Goal: Task Accomplishment & Management: Complete application form

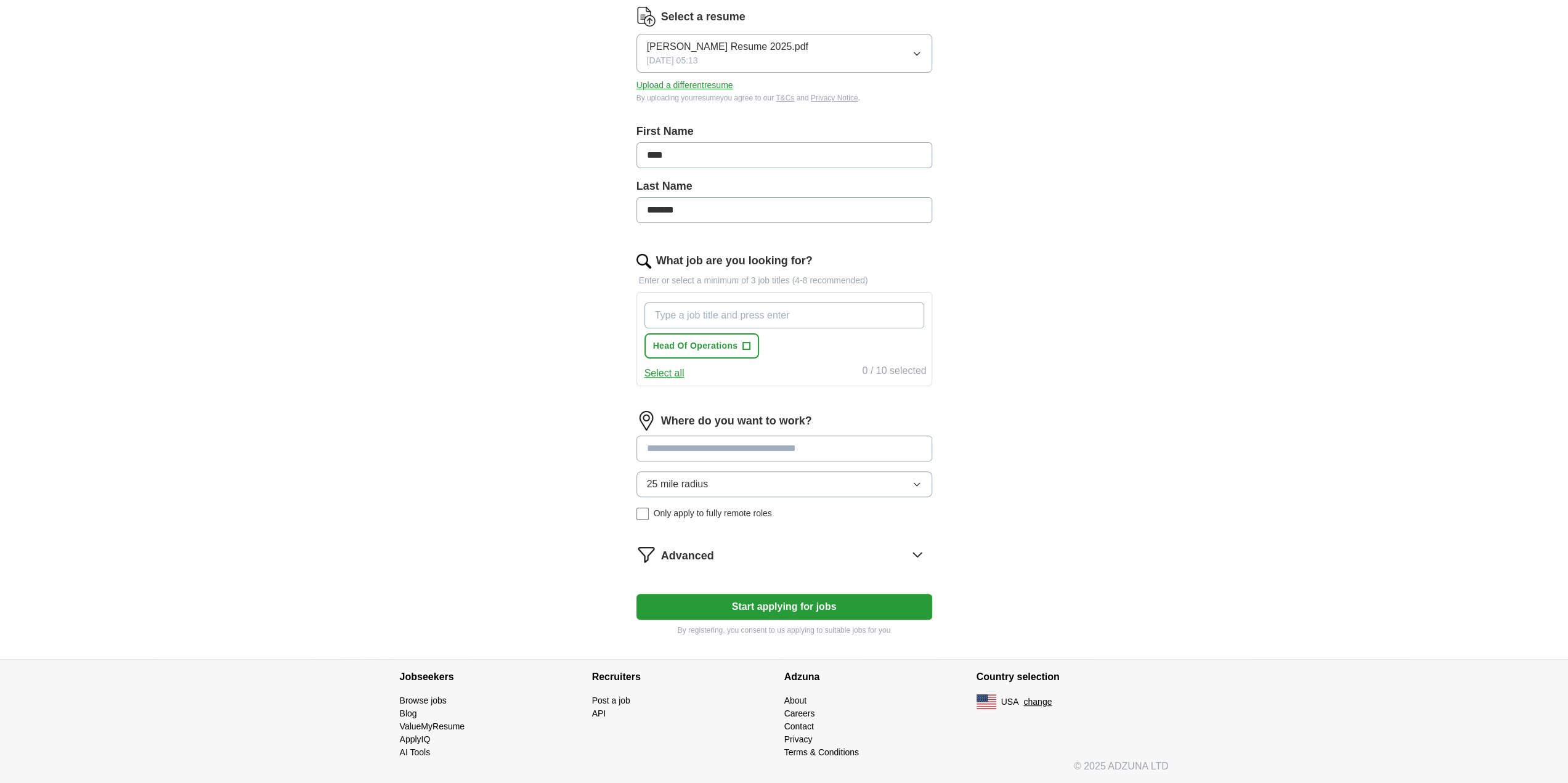
scroll to position [100, 0]
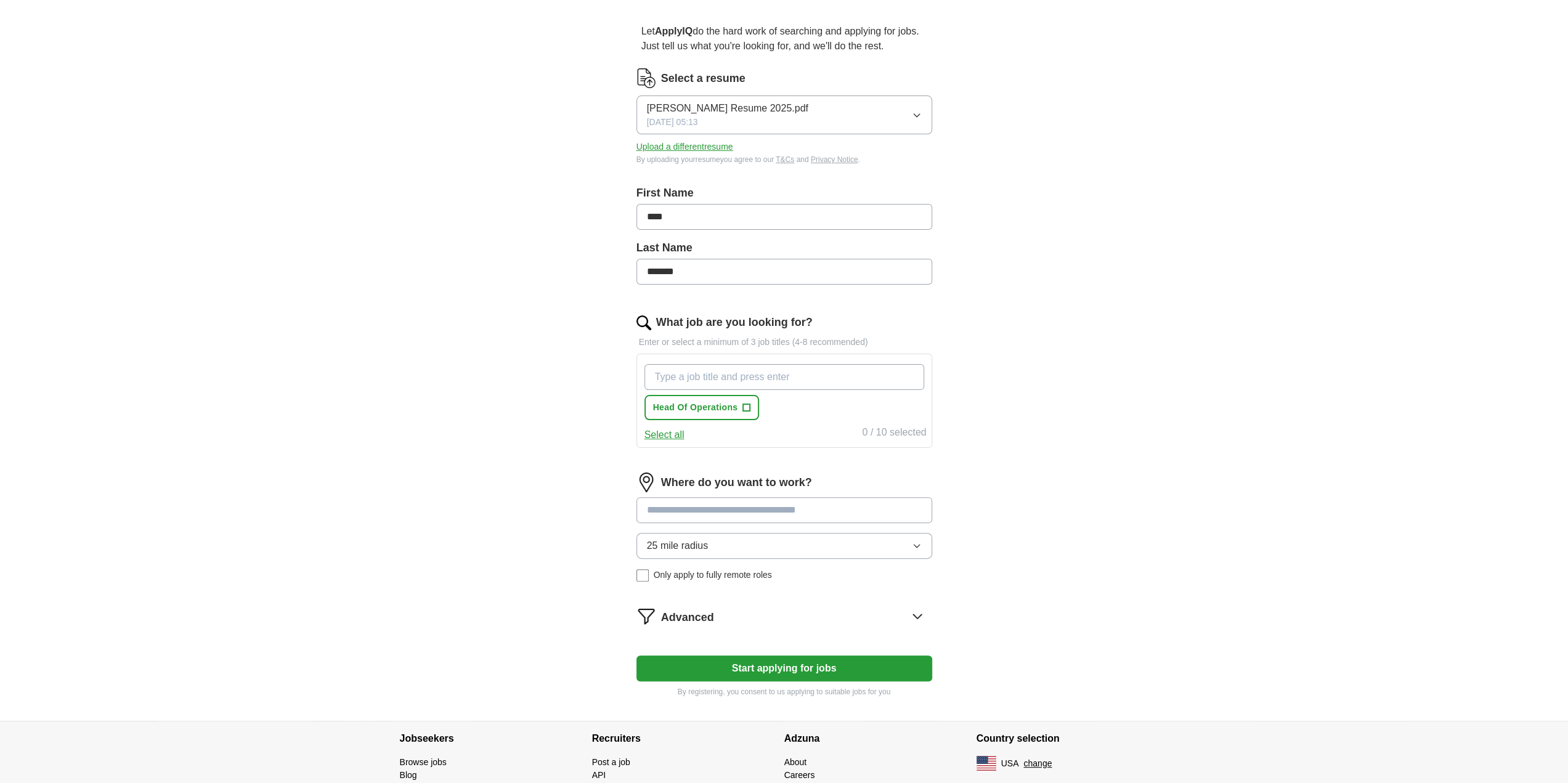
click at [679, 375] on input "What job are you looking for?" at bounding box center [784, 377] width 280 height 26
type input "VP operations"
click at [679, 373] on input "What job are you looking for?" at bounding box center [784, 377] width 280 height 26
type input "vp supply chain"
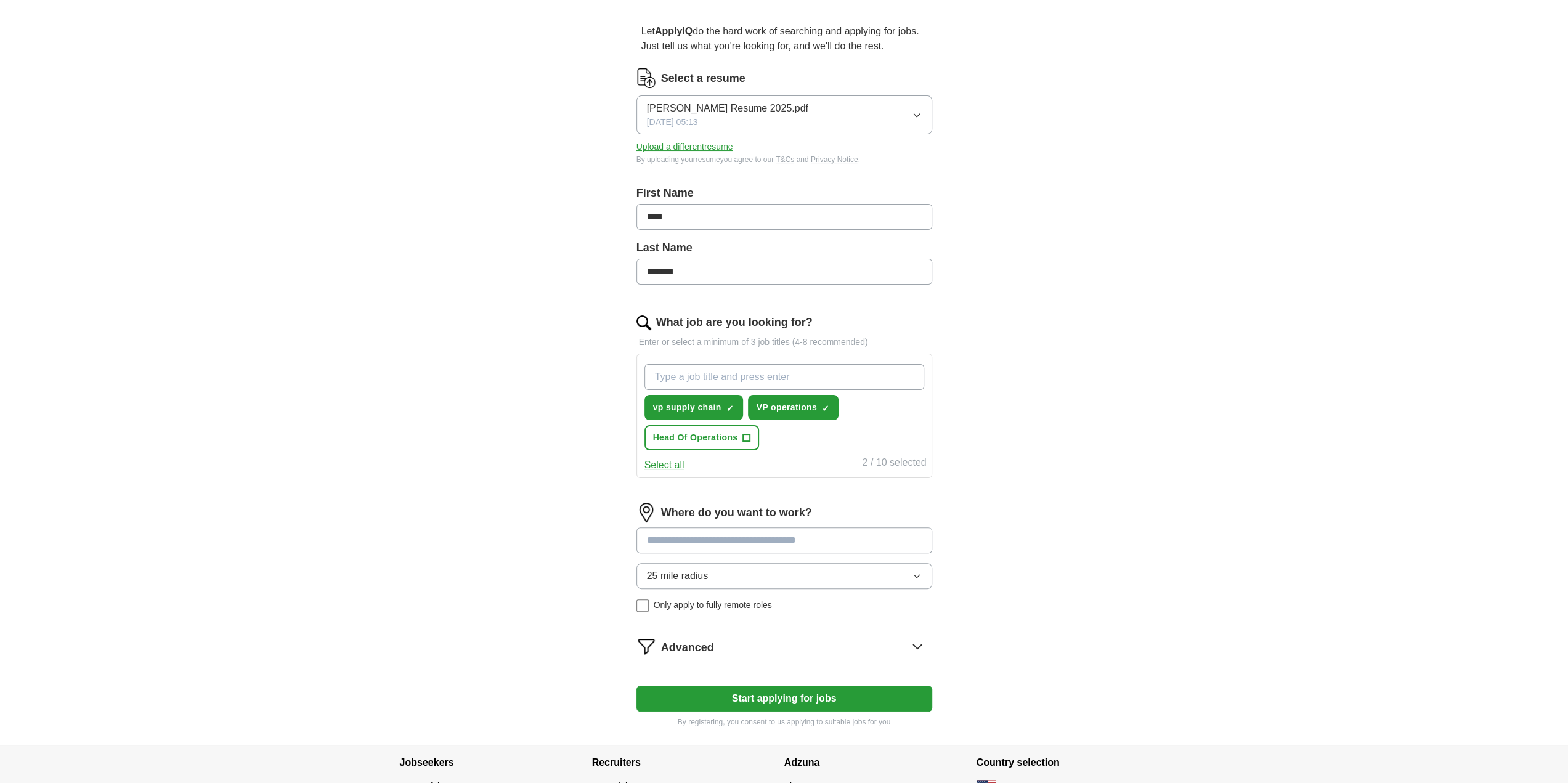
click at [679, 373] on input "What job are you looking for?" at bounding box center [784, 377] width 280 height 26
type input "COO"
click at [748, 438] on span "+" at bounding box center [747, 438] width 7 height 10
click at [677, 373] on input "What job are you looking for?" at bounding box center [784, 377] width 280 height 26
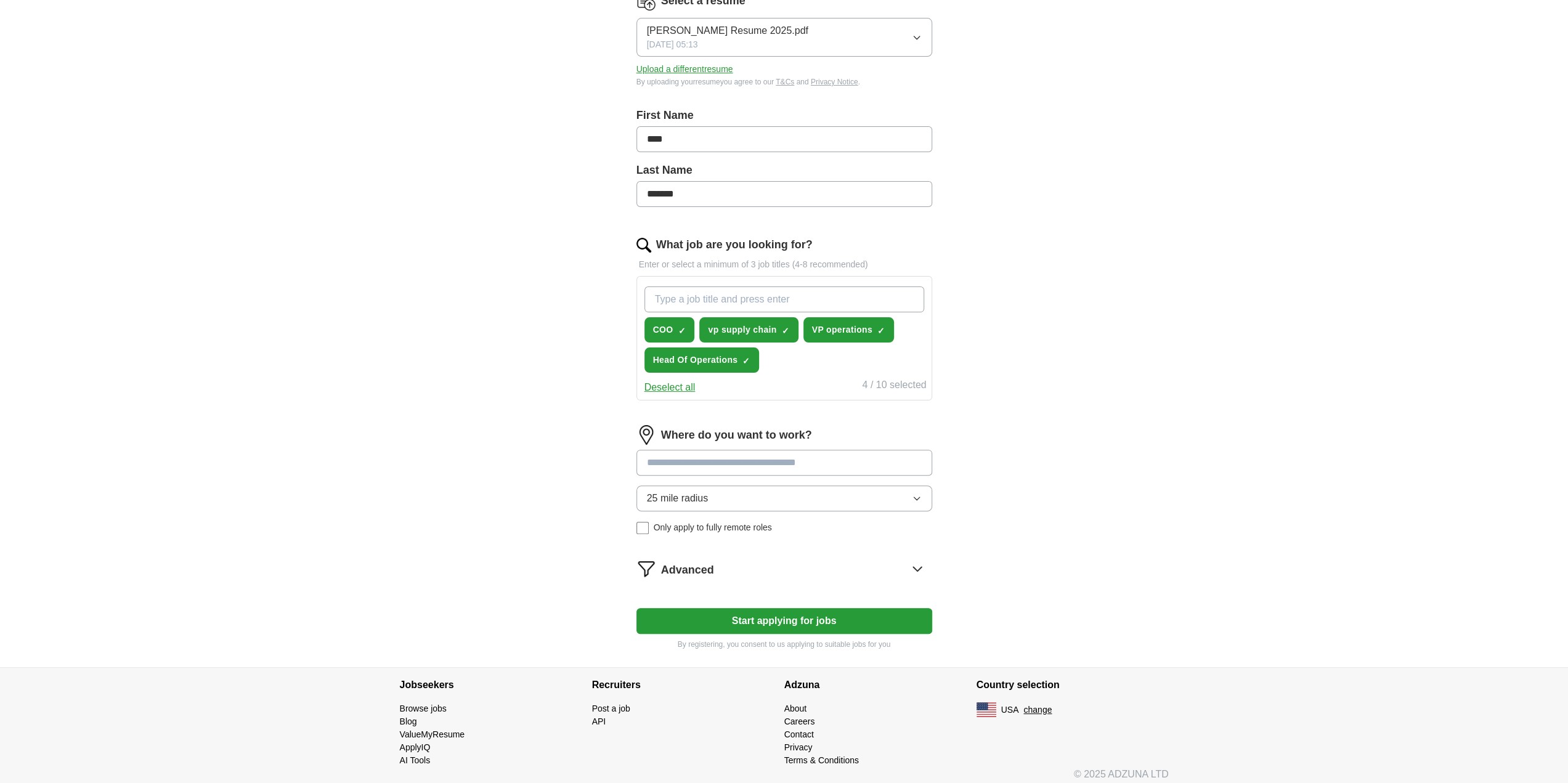
scroll to position [182, 0]
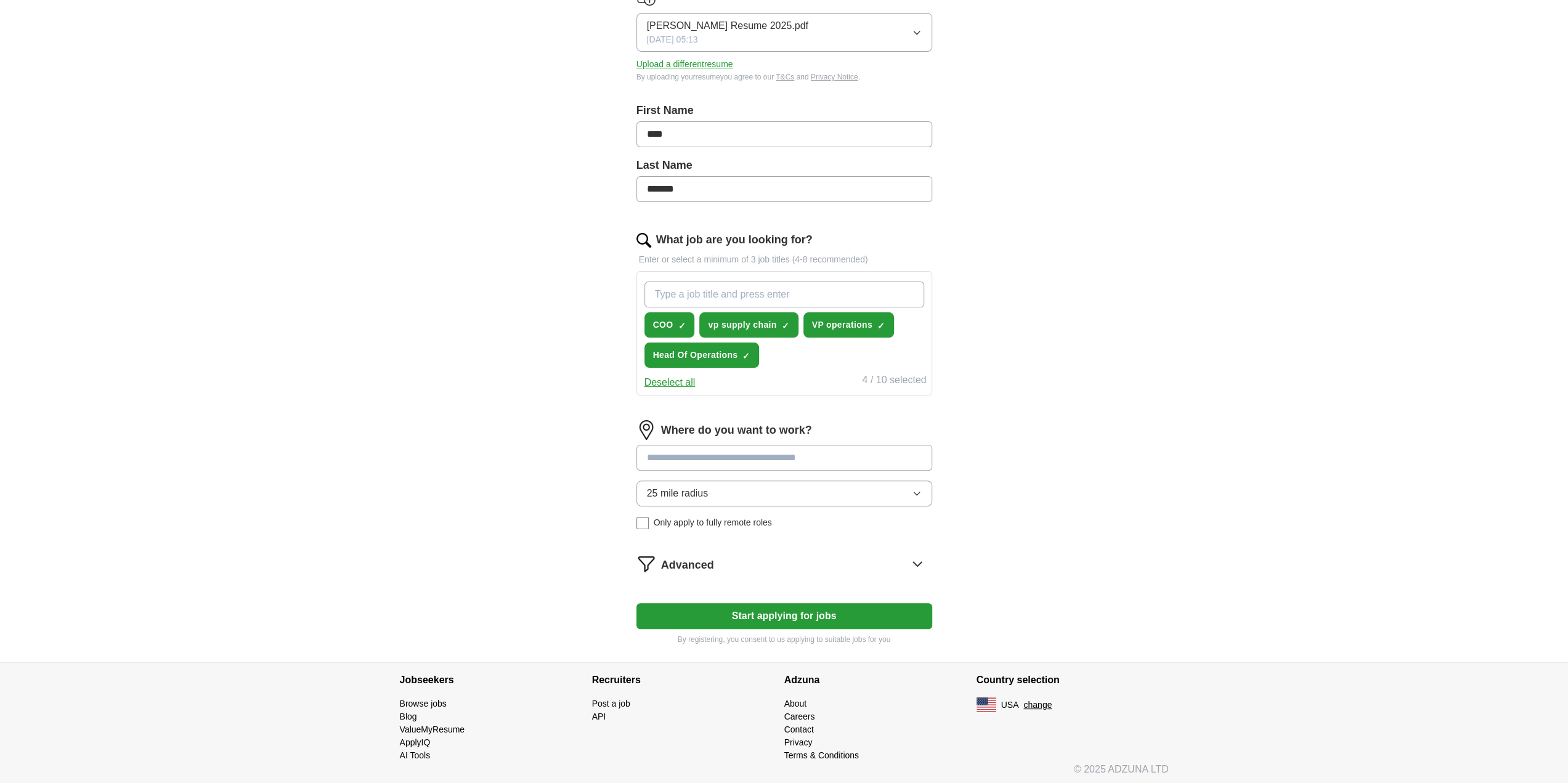
click at [699, 449] on input at bounding box center [784, 458] width 296 height 26
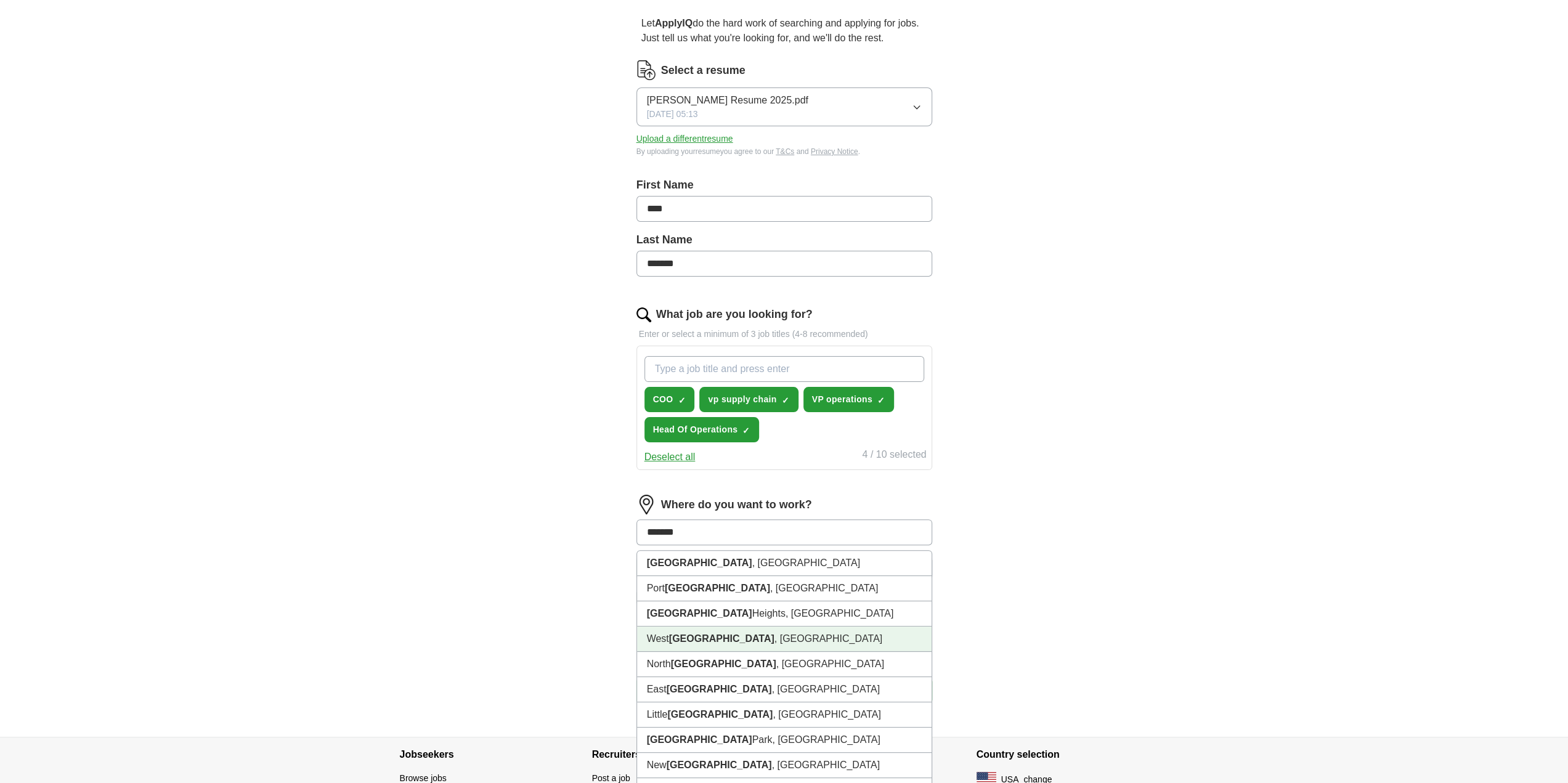
scroll to position [100, 0]
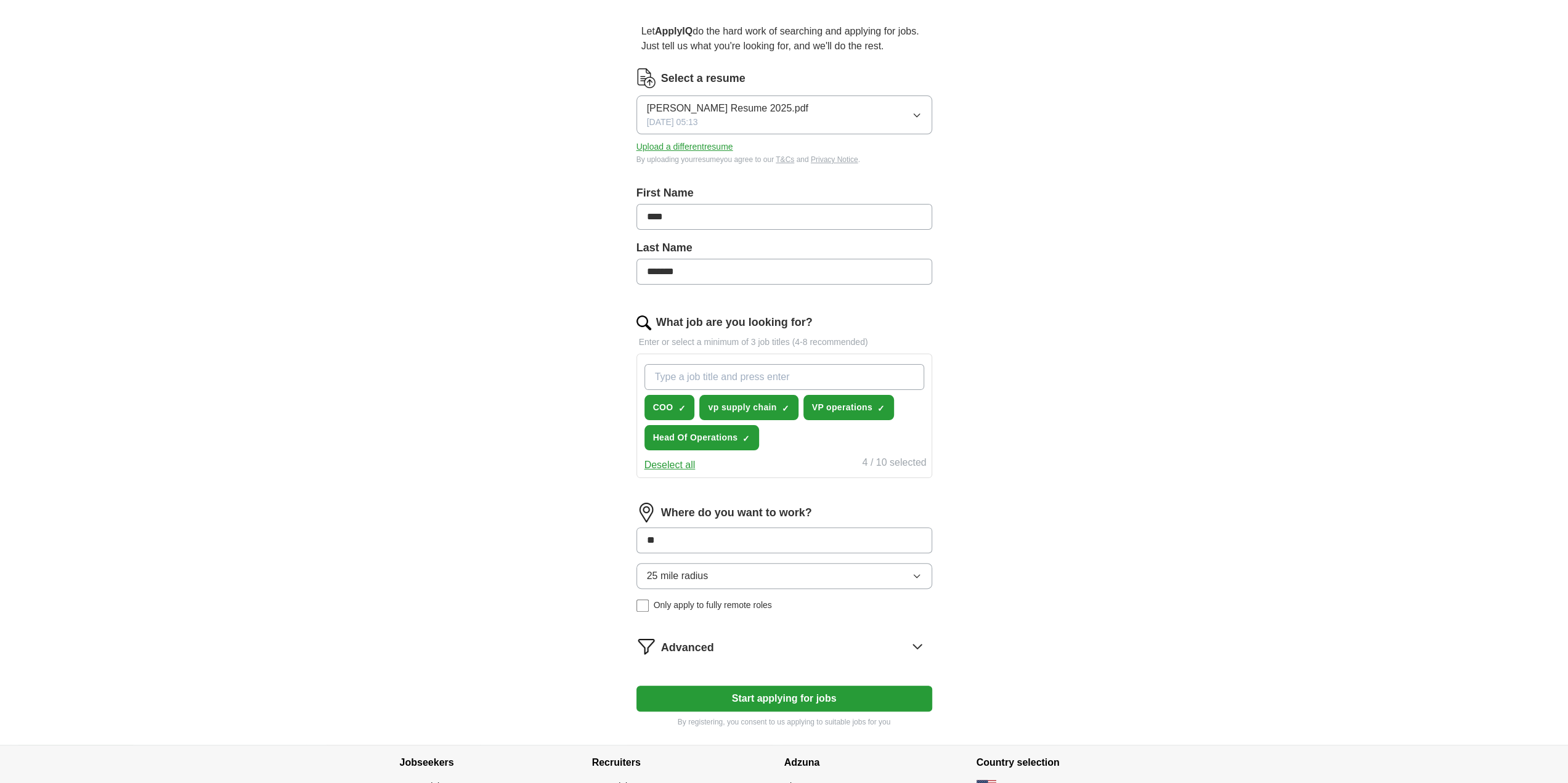
type input "*"
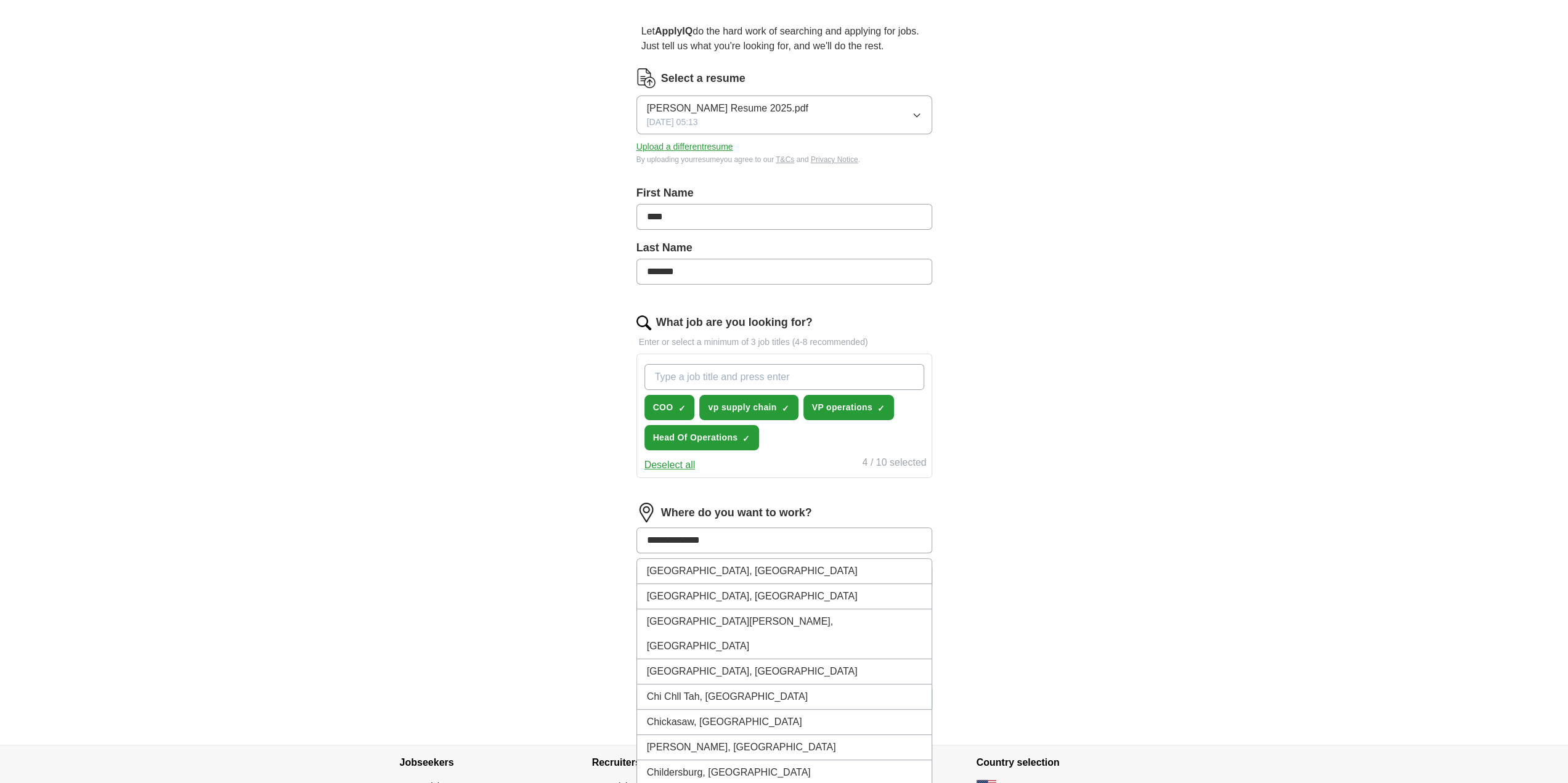
type input "**********"
click at [699, 570] on li "[GEOGRAPHIC_DATA], [GEOGRAPHIC_DATA]" at bounding box center [784, 571] width 295 height 25
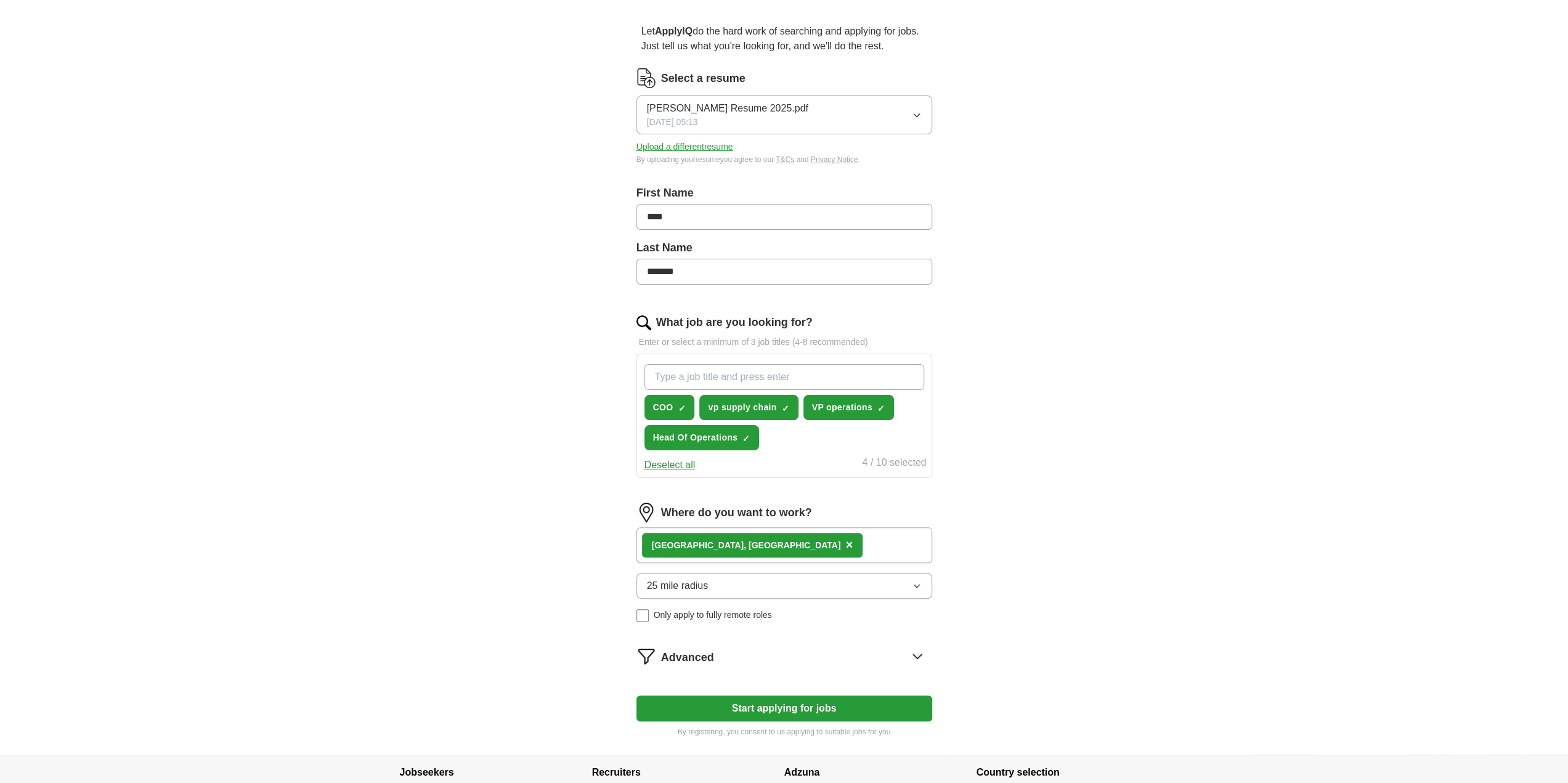
click at [703, 578] on span "25 mile radius" at bounding box center [678, 585] width 62 height 15
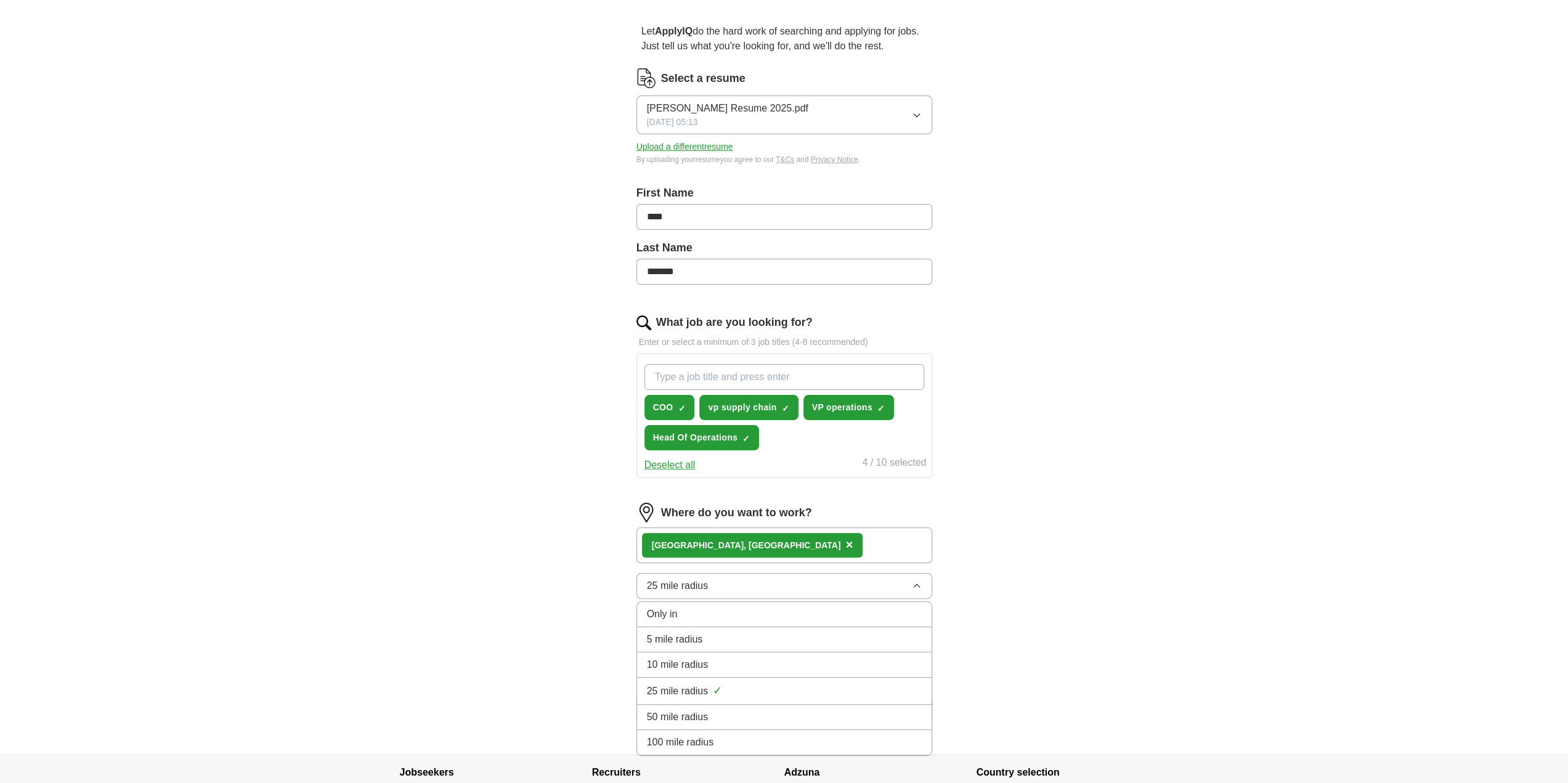
click at [688, 711] on span "50 mile radius" at bounding box center [678, 717] width 62 height 15
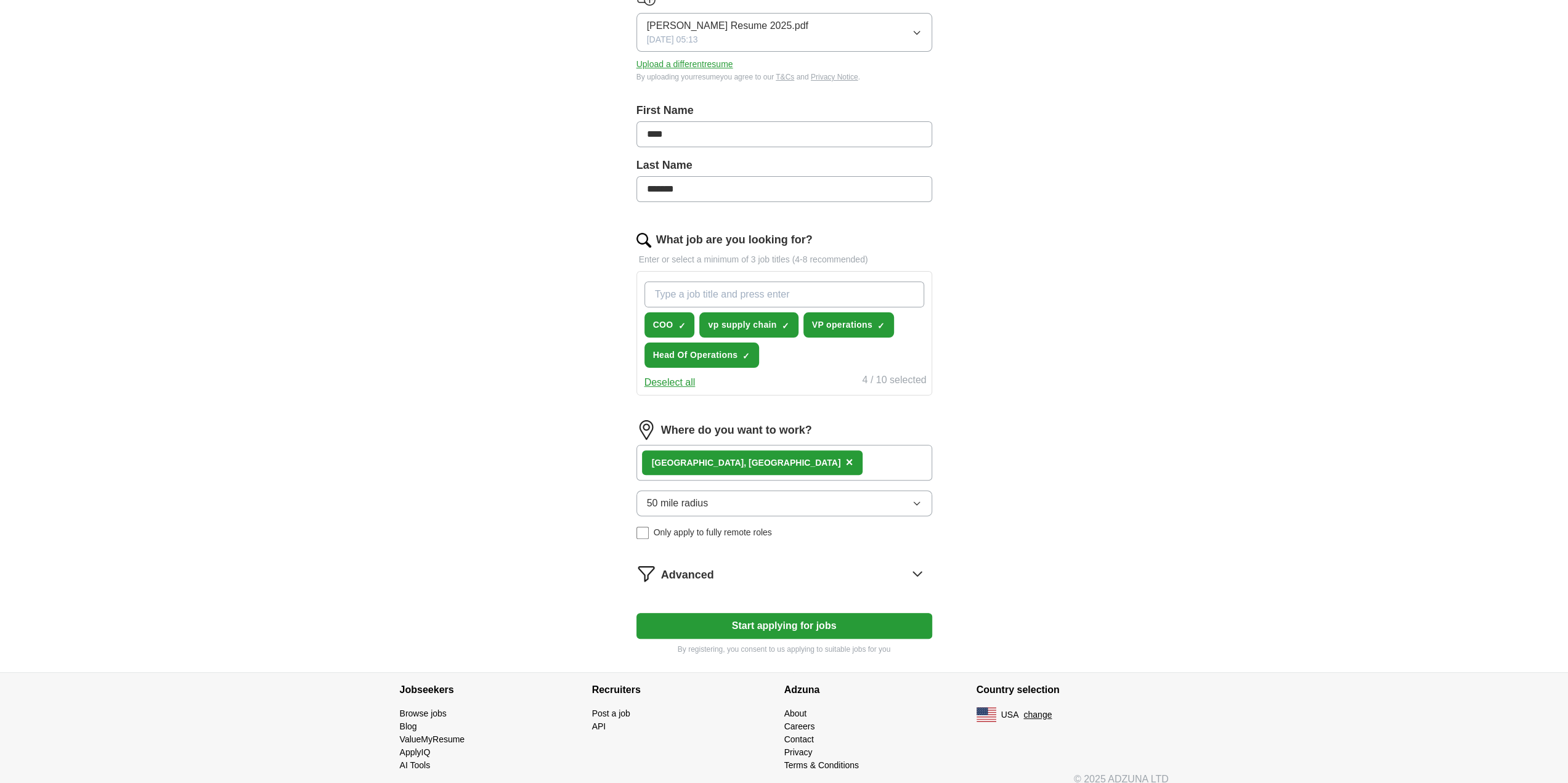
scroll to position [192, 0]
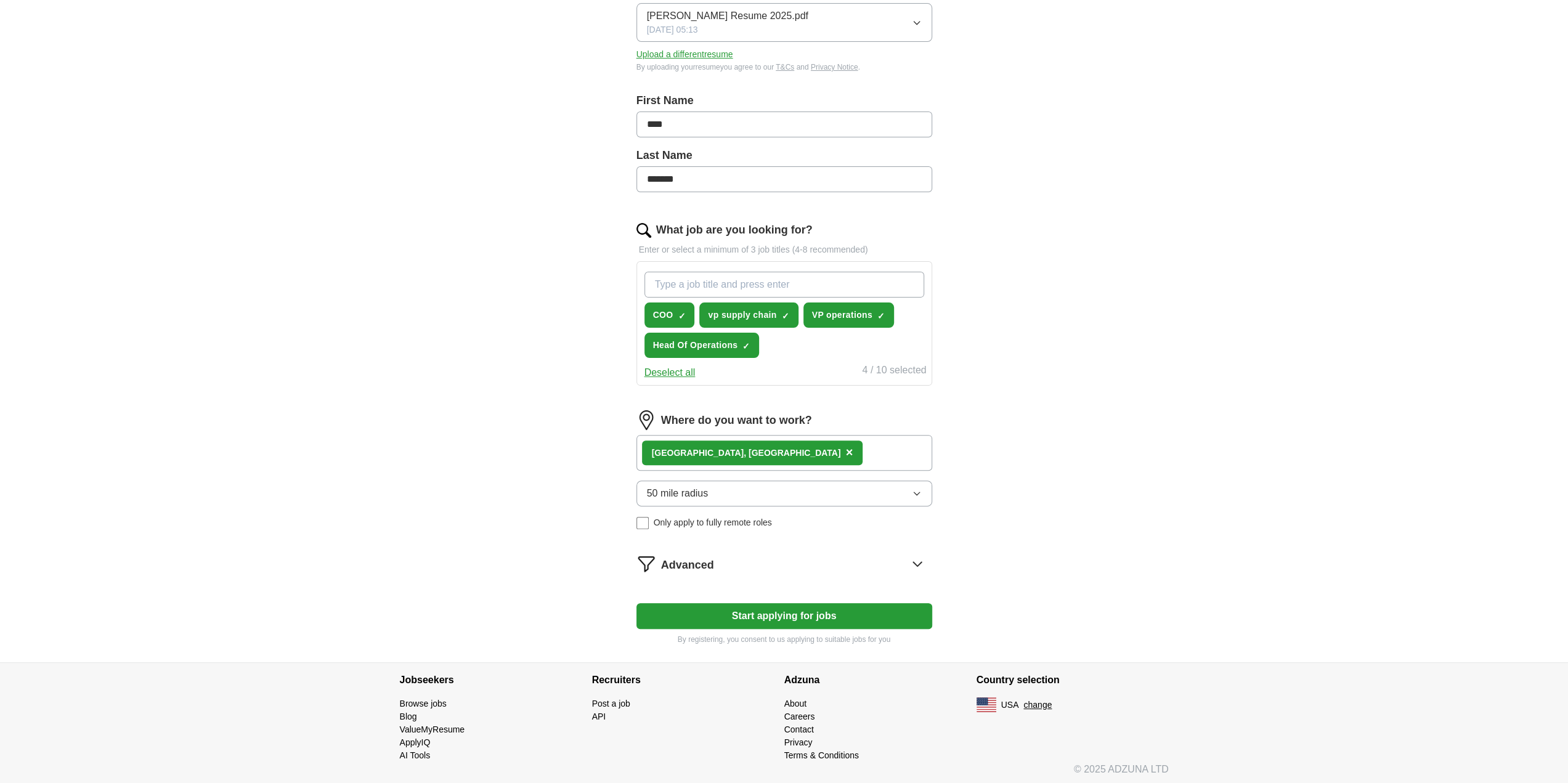
click at [774, 453] on div "[GEOGRAPHIC_DATA], [GEOGRAPHIC_DATA] ×" at bounding box center [784, 452] width 296 height 36
click at [753, 457] on div "[GEOGRAPHIC_DATA], [GEOGRAPHIC_DATA] ×" at bounding box center [784, 452] width 296 height 36
click at [744, 457] on div "Remote ([GEOGRAPHIC_DATA]) ×" at bounding box center [784, 452] width 296 height 36
click at [917, 559] on icon at bounding box center [917, 563] width 20 height 20
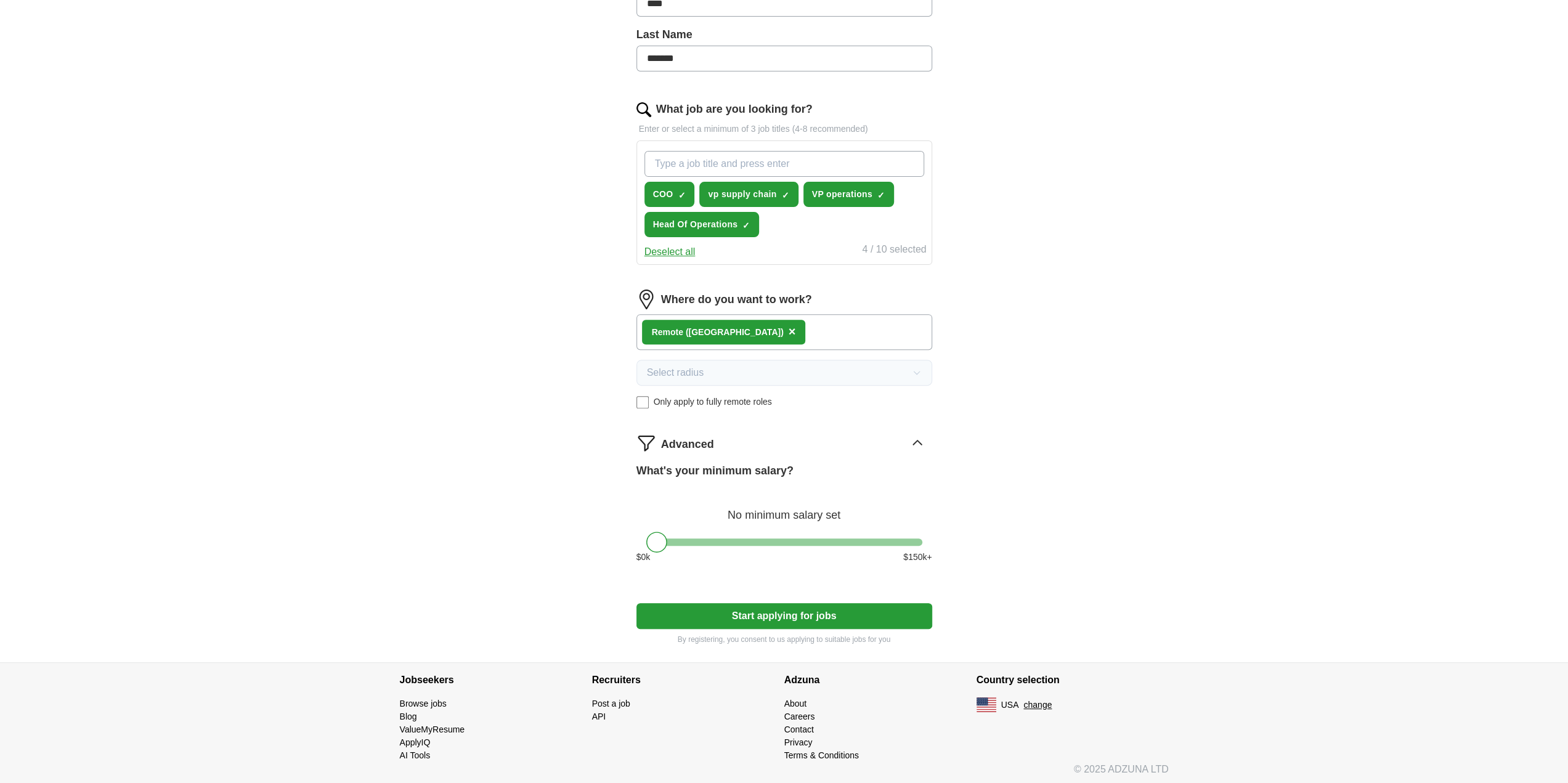
scroll to position [128, 0]
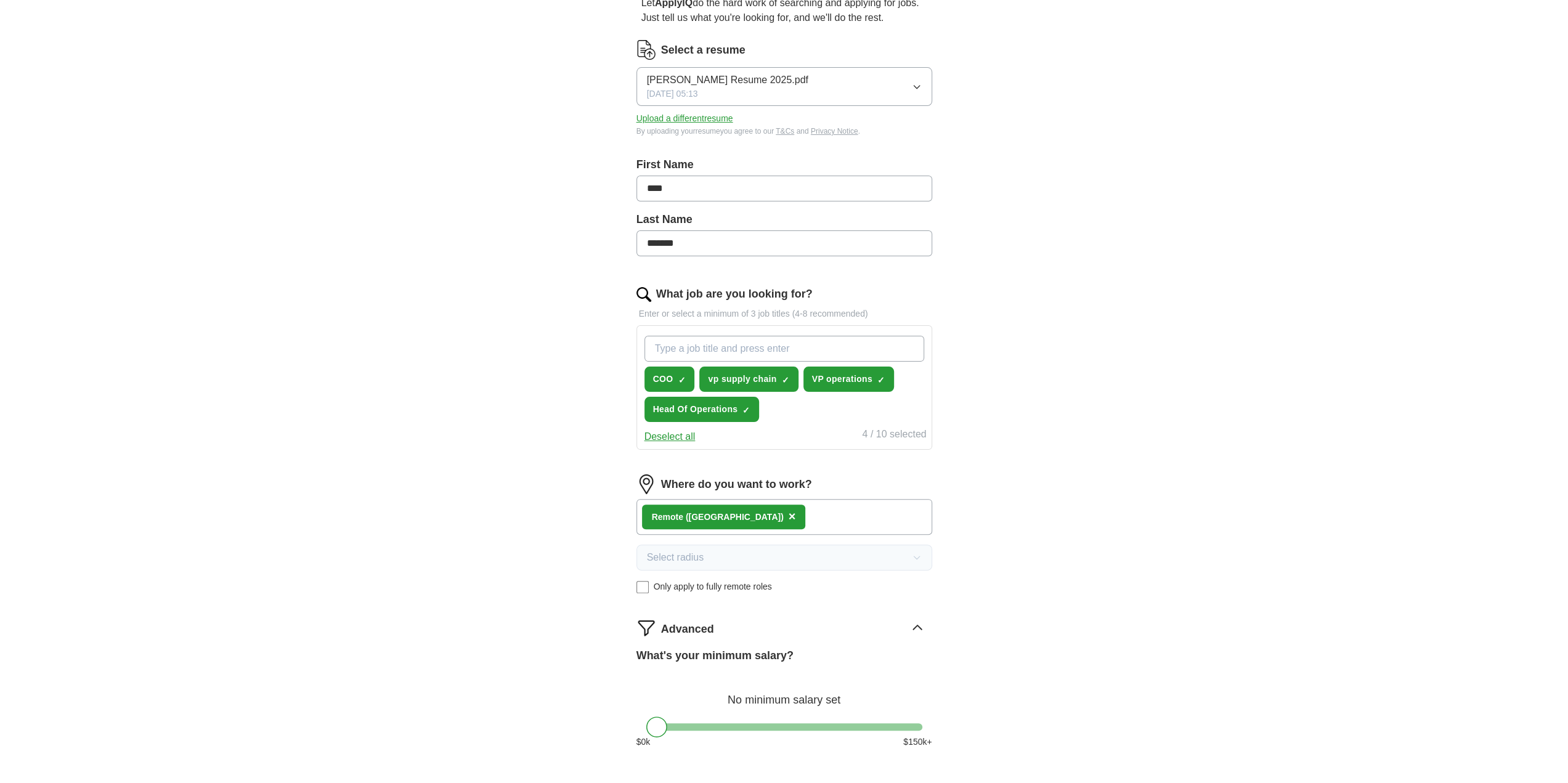
click at [788, 513] on span "×" at bounding box center [792, 516] width 7 height 14
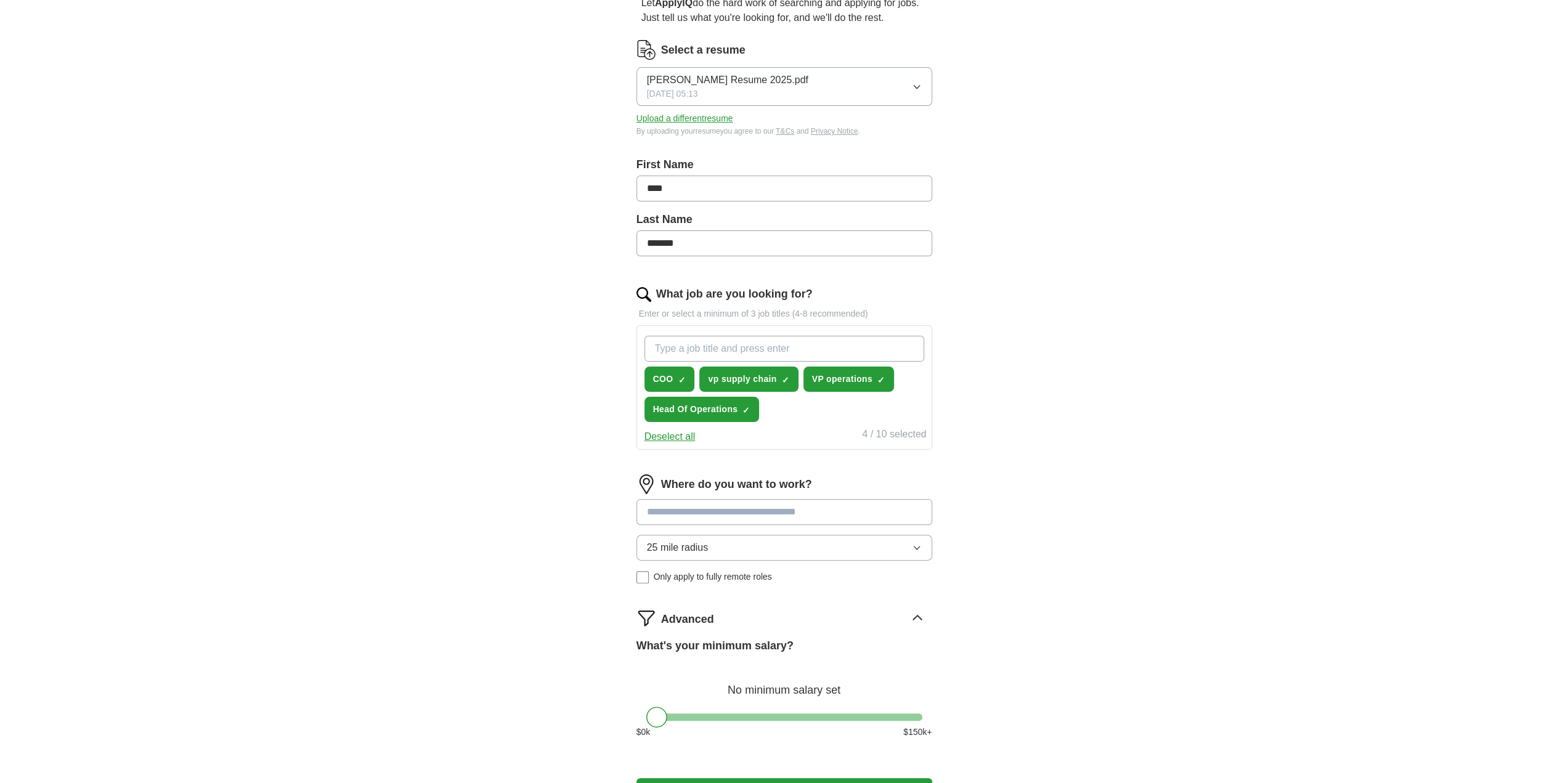
click at [713, 513] on input at bounding box center [784, 512] width 296 height 26
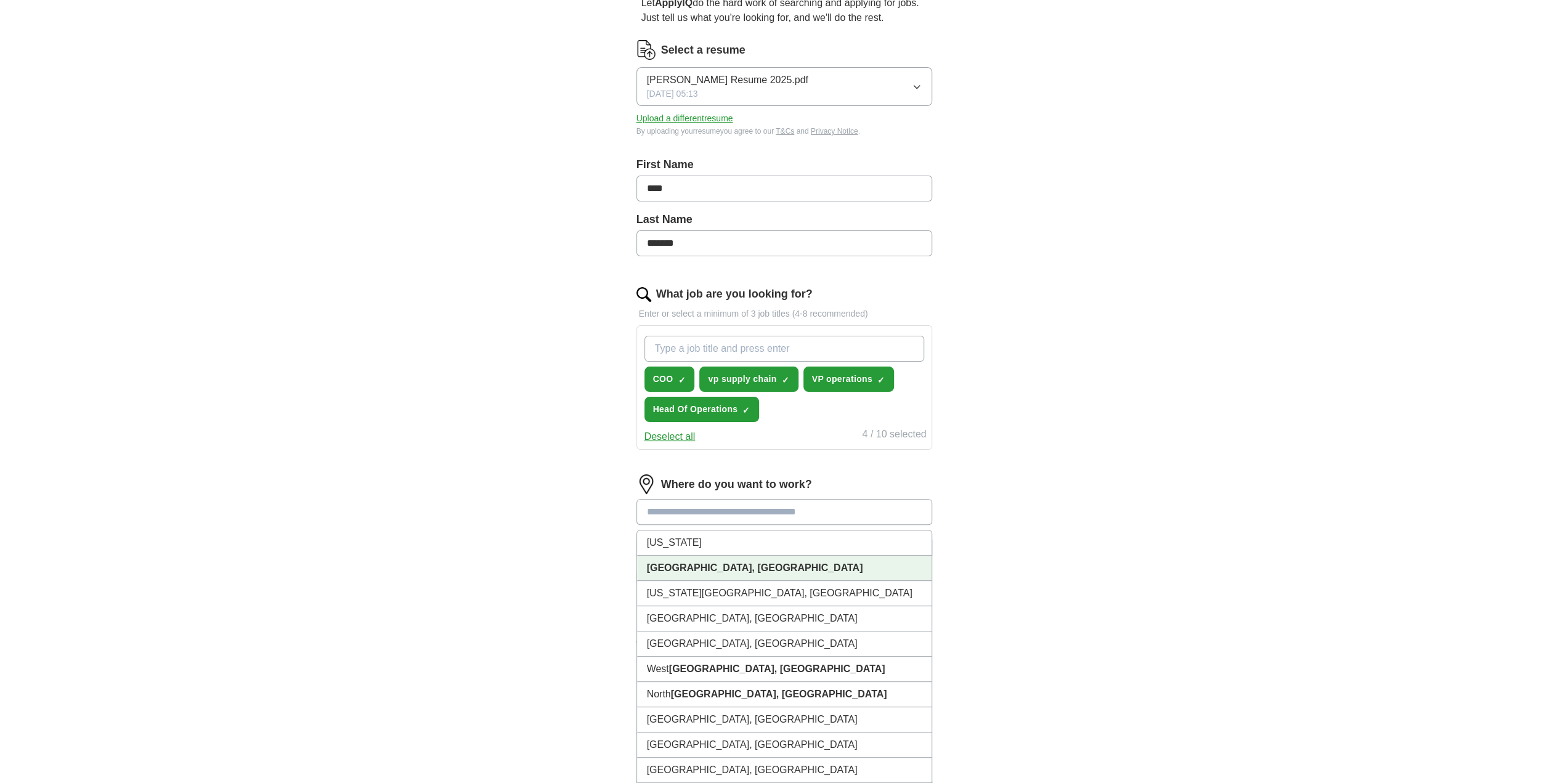
click at [676, 570] on strong "[GEOGRAPHIC_DATA], [GEOGRAPHIC_DATA]" at bounding box center [755, 567] width 216 height 10
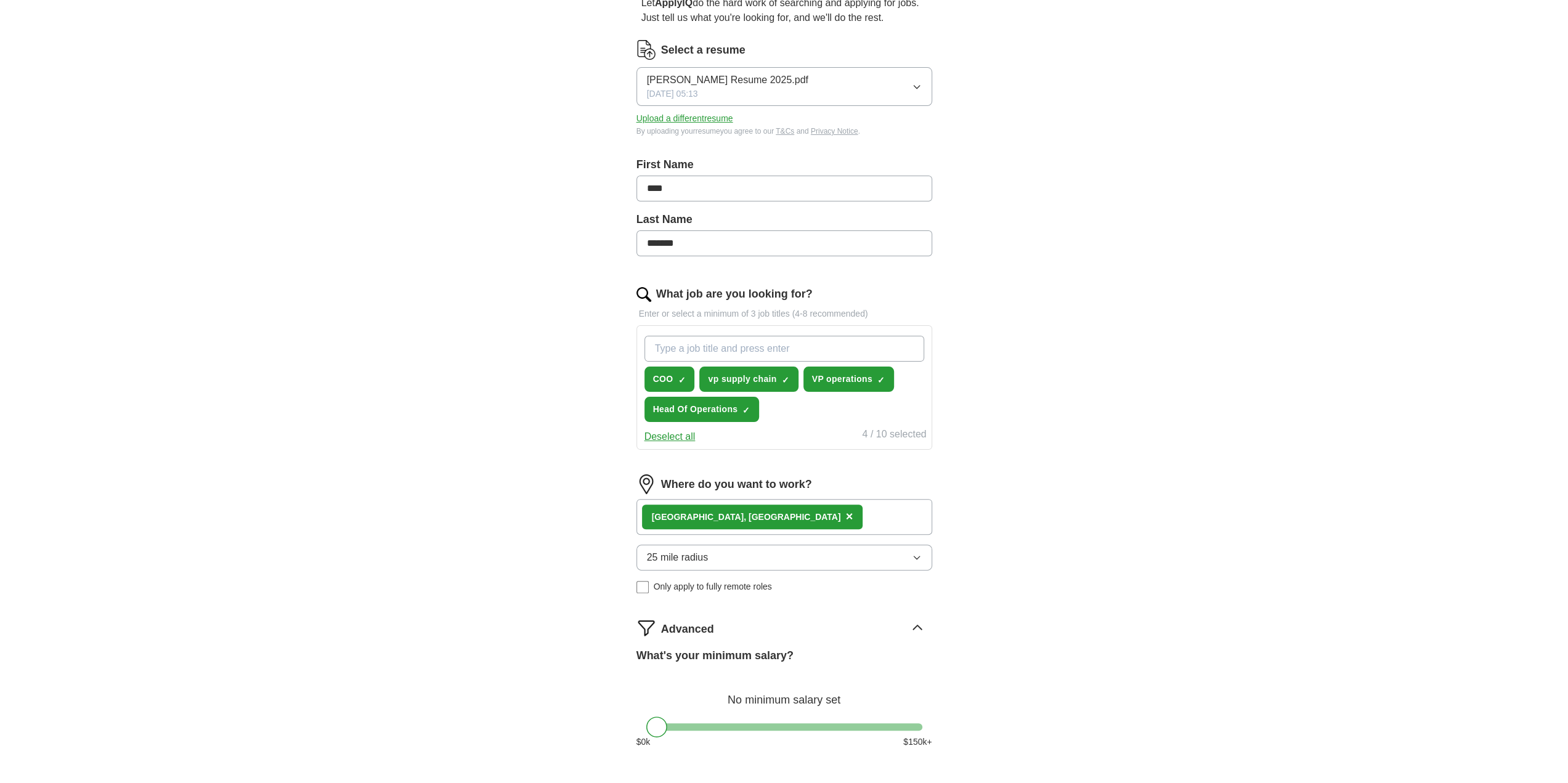
click at [694, 545] on button "25 mile radius" at bounding box center [784, 558] width 296 height 26
click at [696, 677] on li "50 mile radius" at bounding box center [784, 688] width 295 height 25
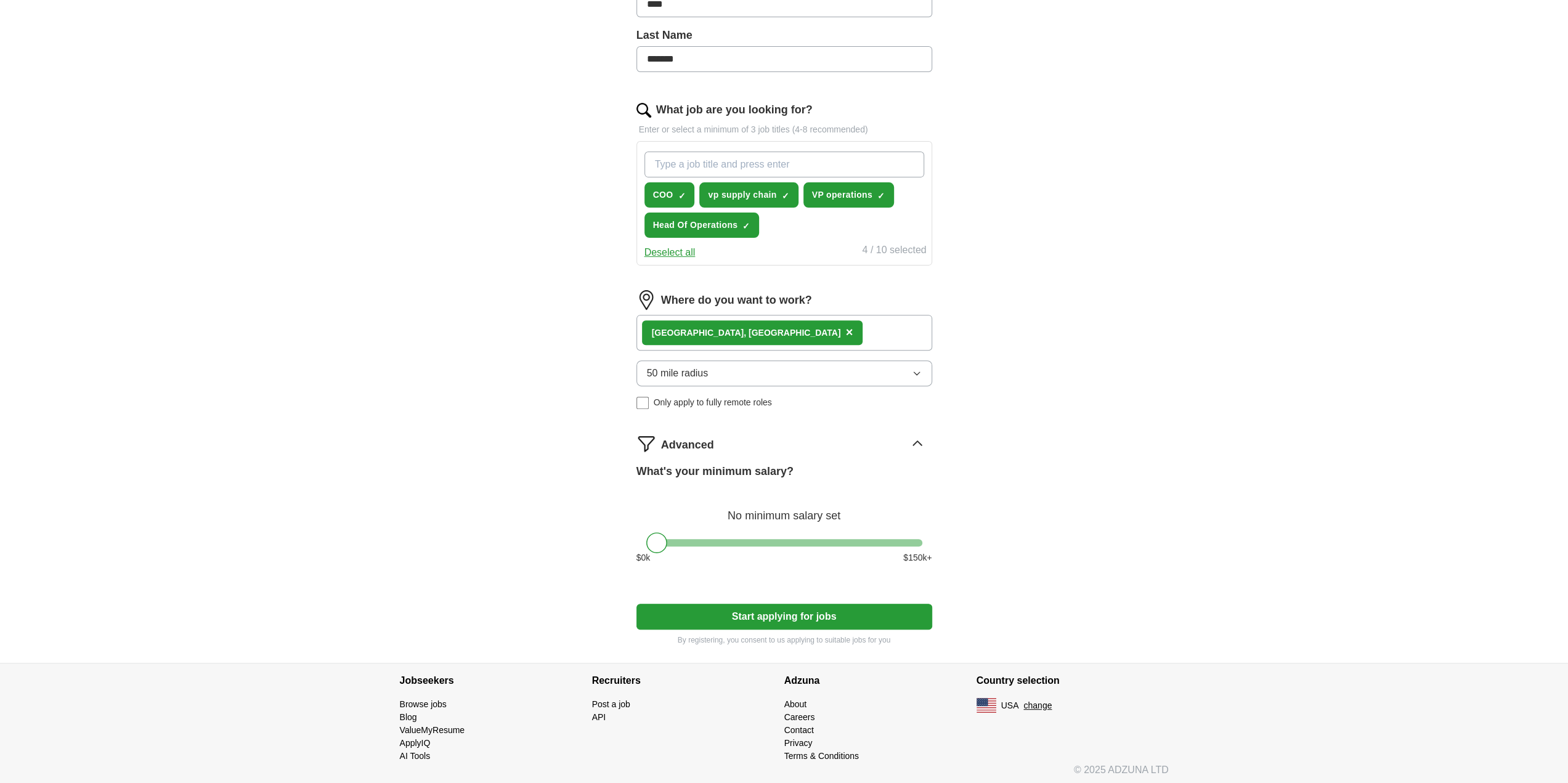
scroll to position [313, 0]
drag, startPoint x: 655, startPoint y: 542, endPoint x: 977, endPoint y: 554, distance: 322.2
click at [977, 554] on div "Let ApplyIQ do the hard work of searching and applying for jobs. Just tell us w…" at bounding box center [784, 228] width 394 height 868
click at [757, 613] on button "Start applying for jobs" at bounding box center [784, 616] width 296 height 26
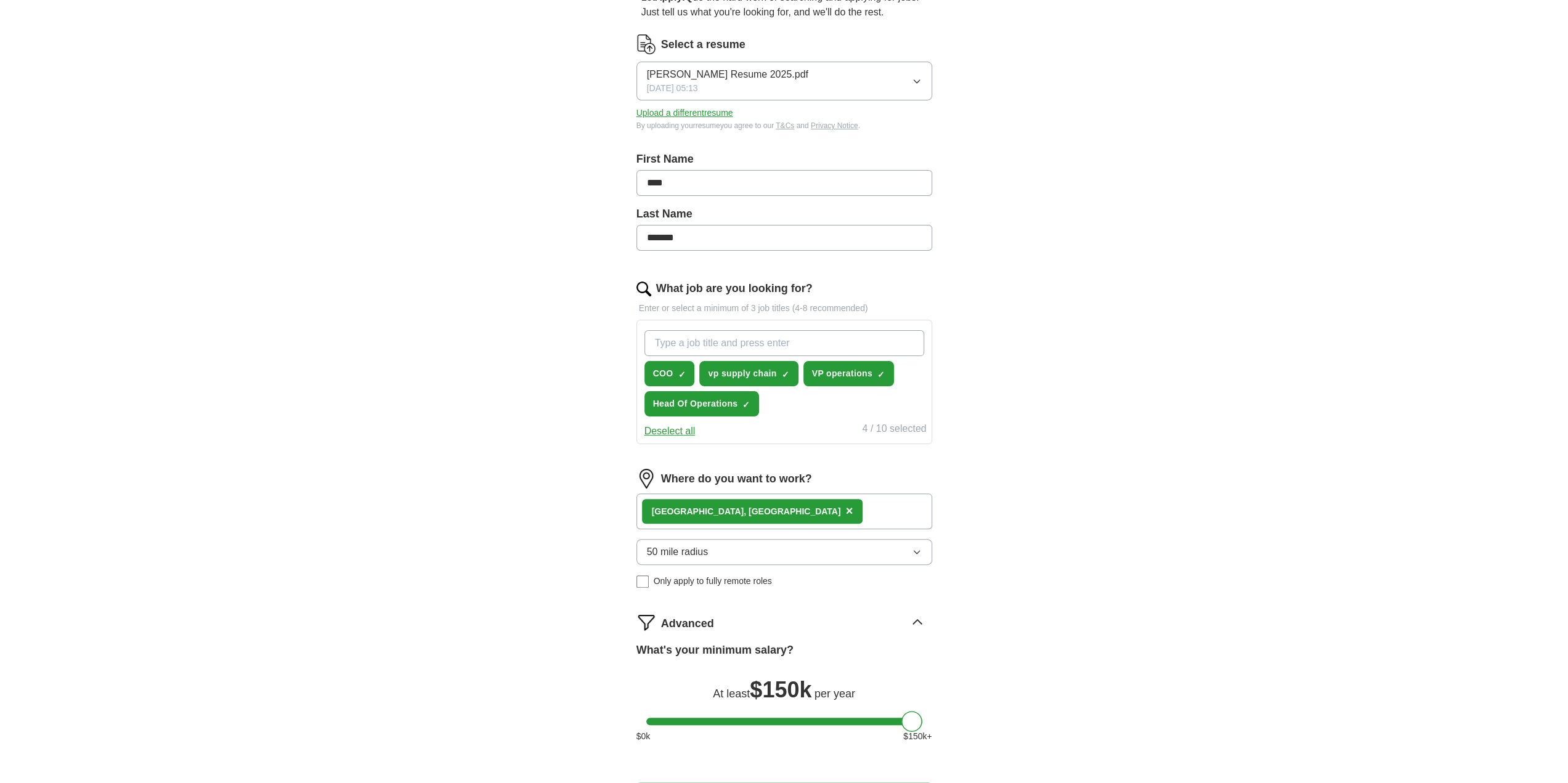
select select "**"
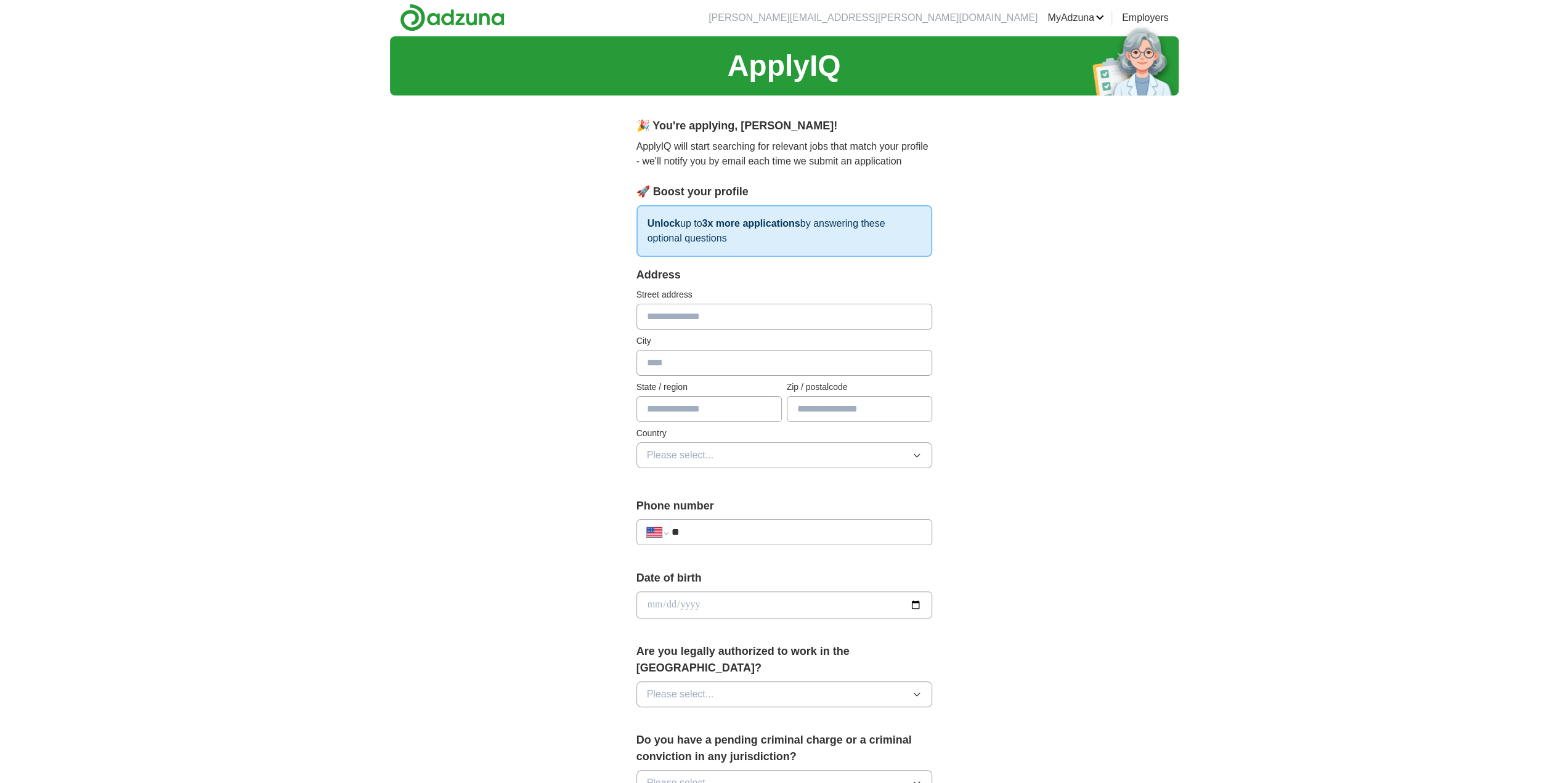
scroll to position [0, 0]
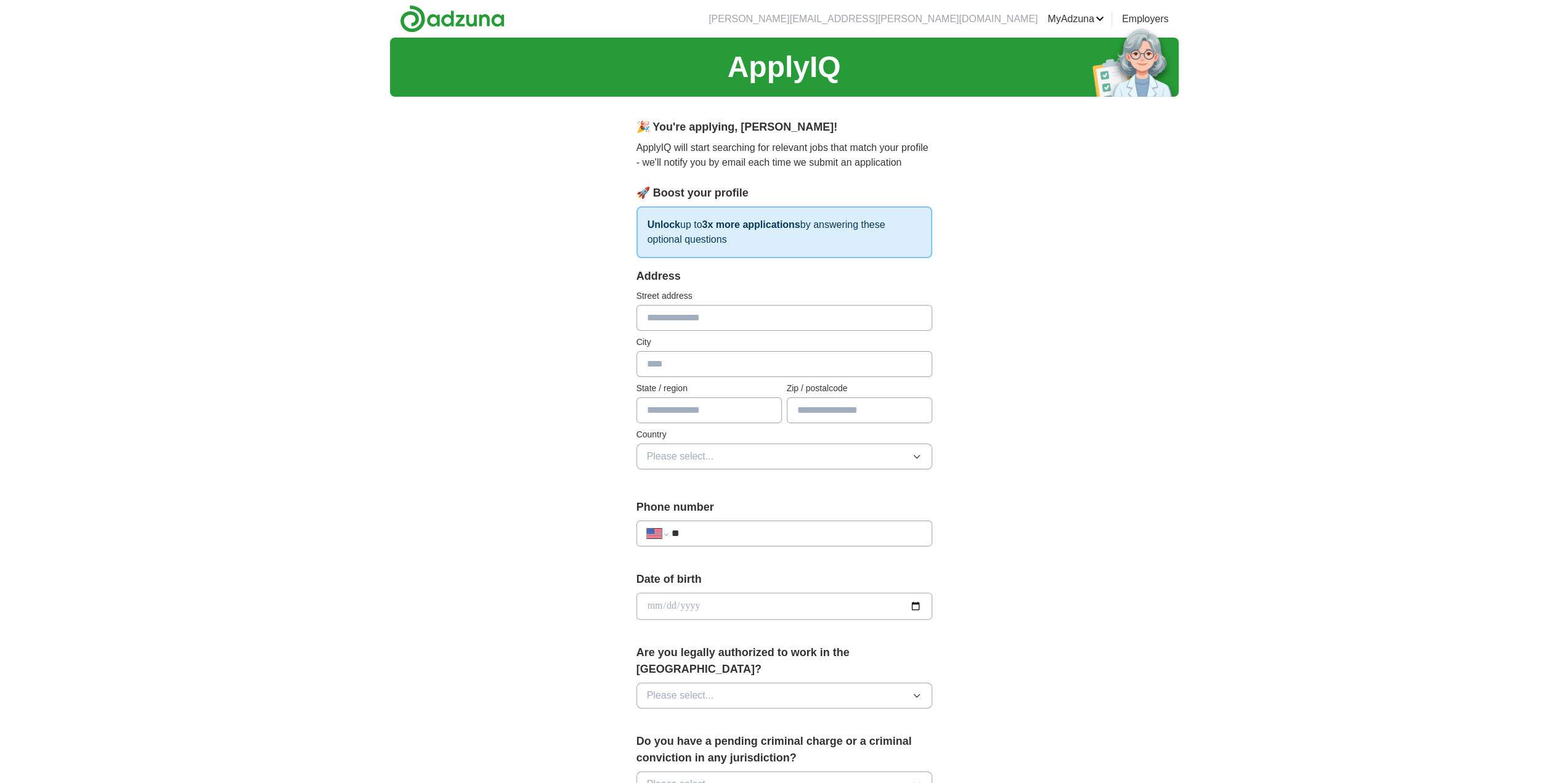
click at [674, 313] on input "text" at bounding box center [784, 318] width 296 height 26
type input "**********"
type input "*******"
type input "**"
type input "*****"
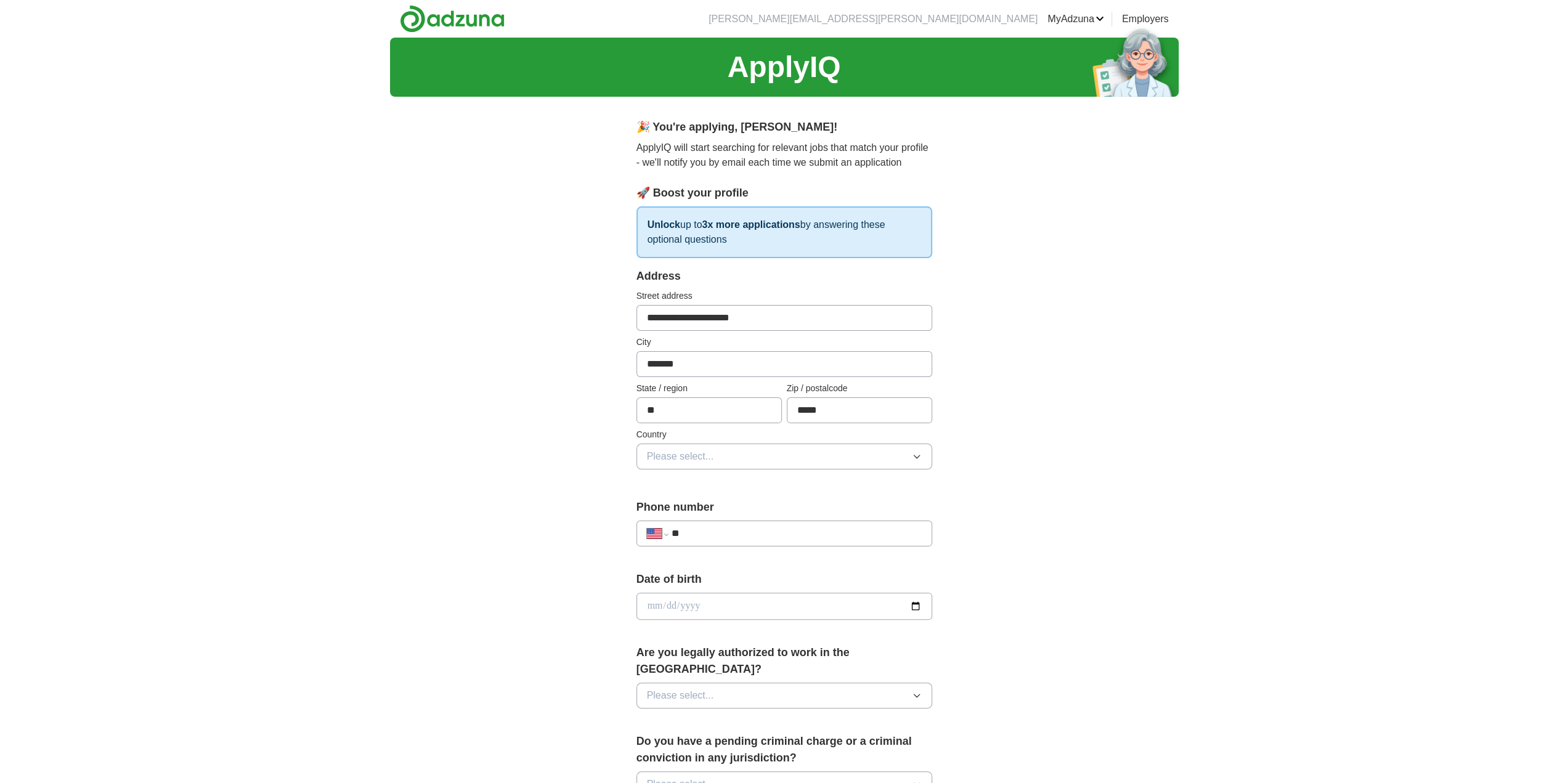
click at [724, 461] on button "Please select..." at bounding box center [784, 457] width 296 height 26
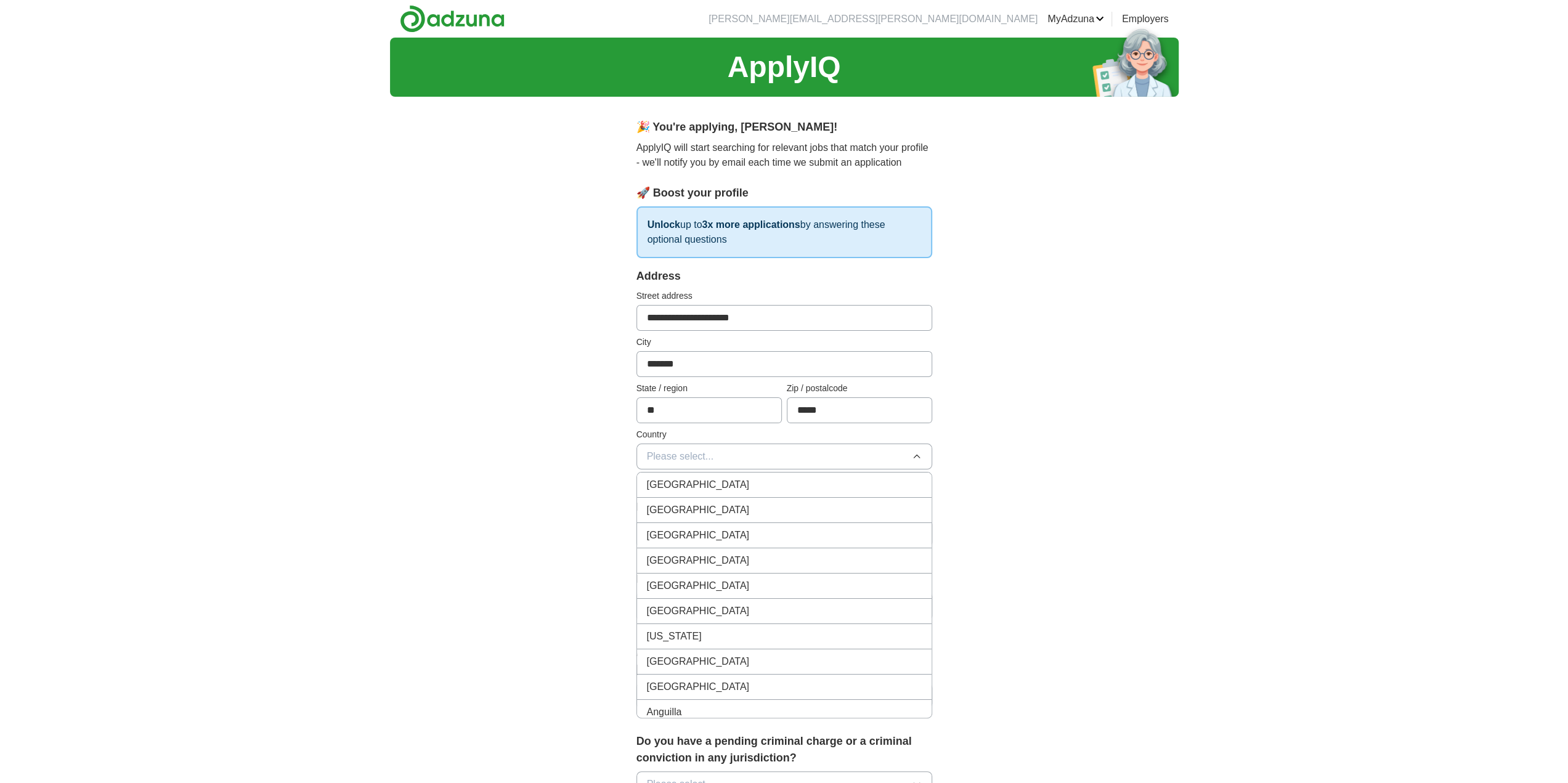
click at [703, 507] on span "[GEOGRAPHIC_DATA]" at bounding box center [698, 510] width 103 height 15
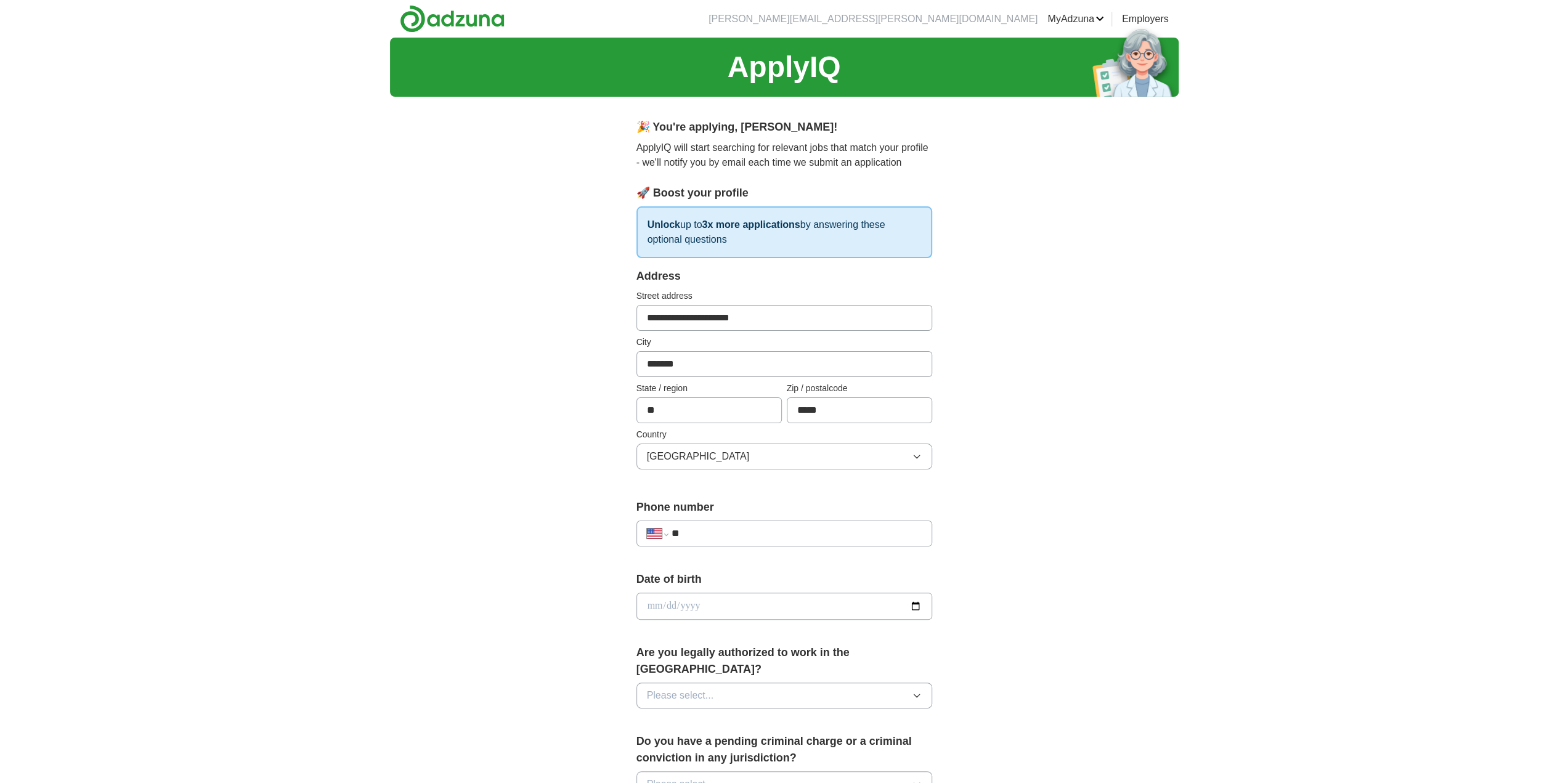
click at [740, 531] on input "**" at bounding box center [796, 533] width 250 height 15
type input "**********"
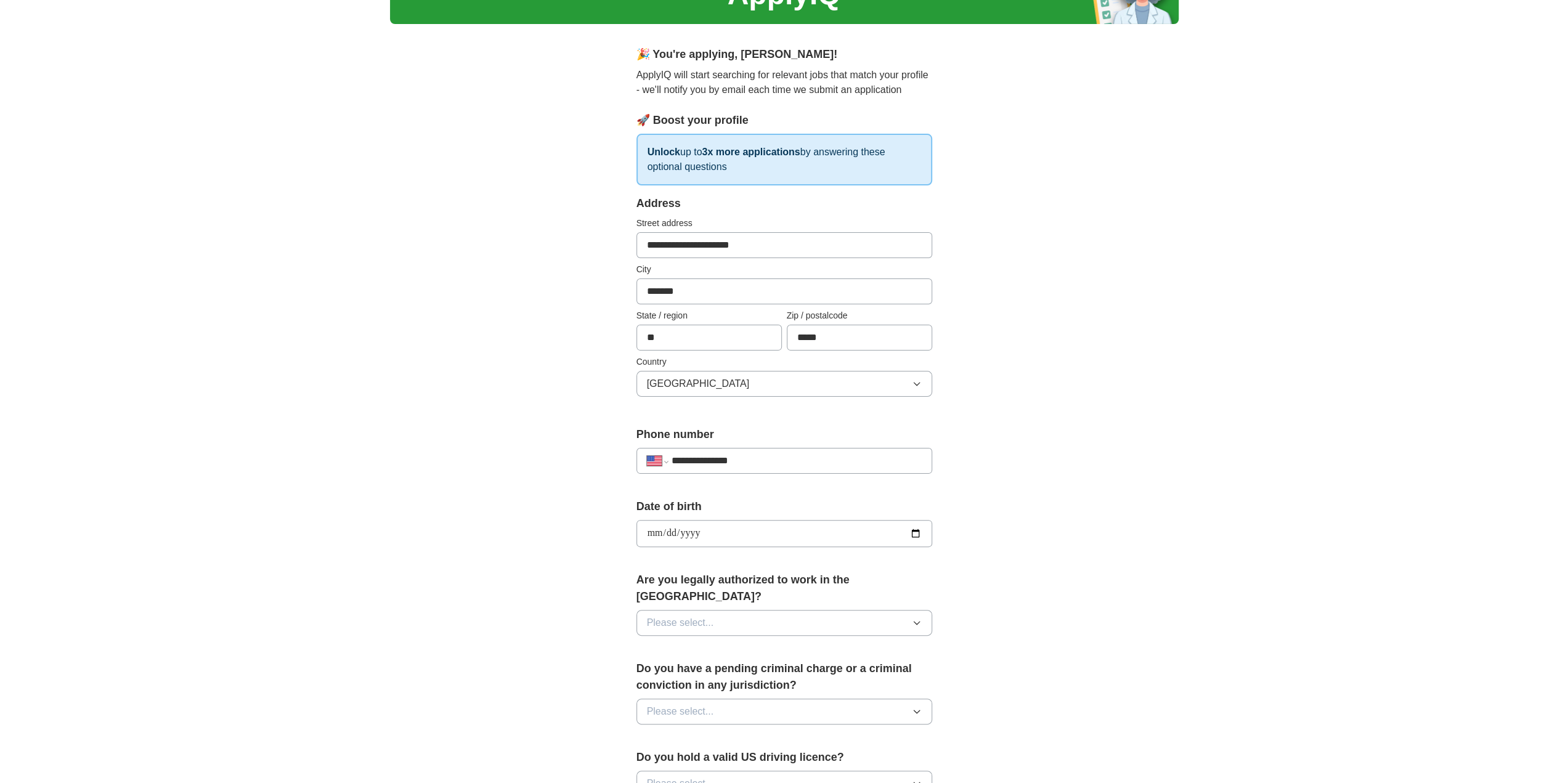
scroll to position [308, 0]
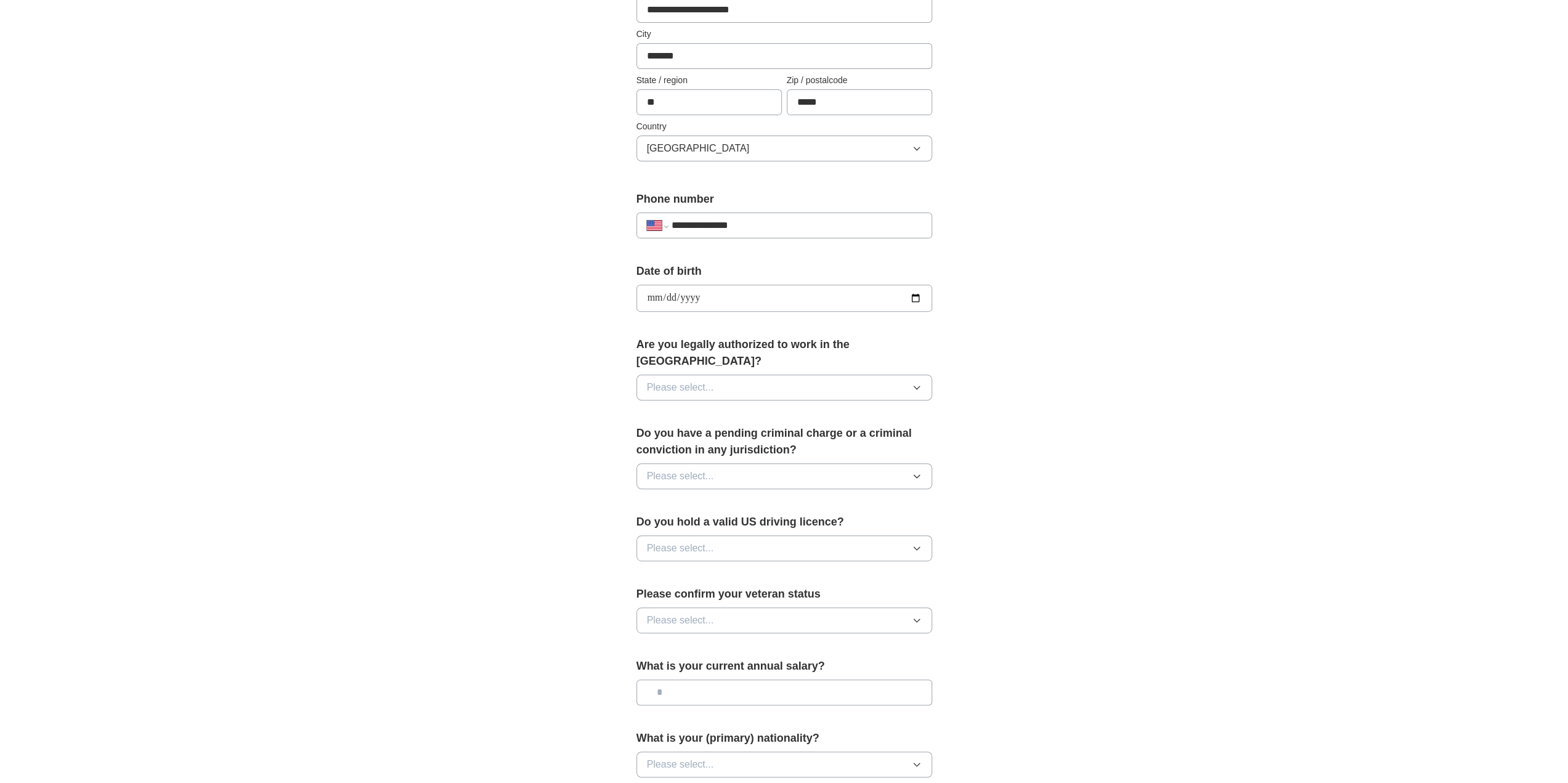
click at [699, 380] on span "Please select..." at bounding box center [681, 388] width 67 height 15
click at [679, 409] on div "Yes" at bounding box center [785, 416] width 275 height 15
click at [722, 463] on button "Please select..." at bounding box center [784, 476] width 296 height 26
click at [685, 522] on div "No" at bounding box center [785, 529] width 275 height 15
click at [705, 541] on span "Please select..." at bounding box center [681, 548] width 67 height 15
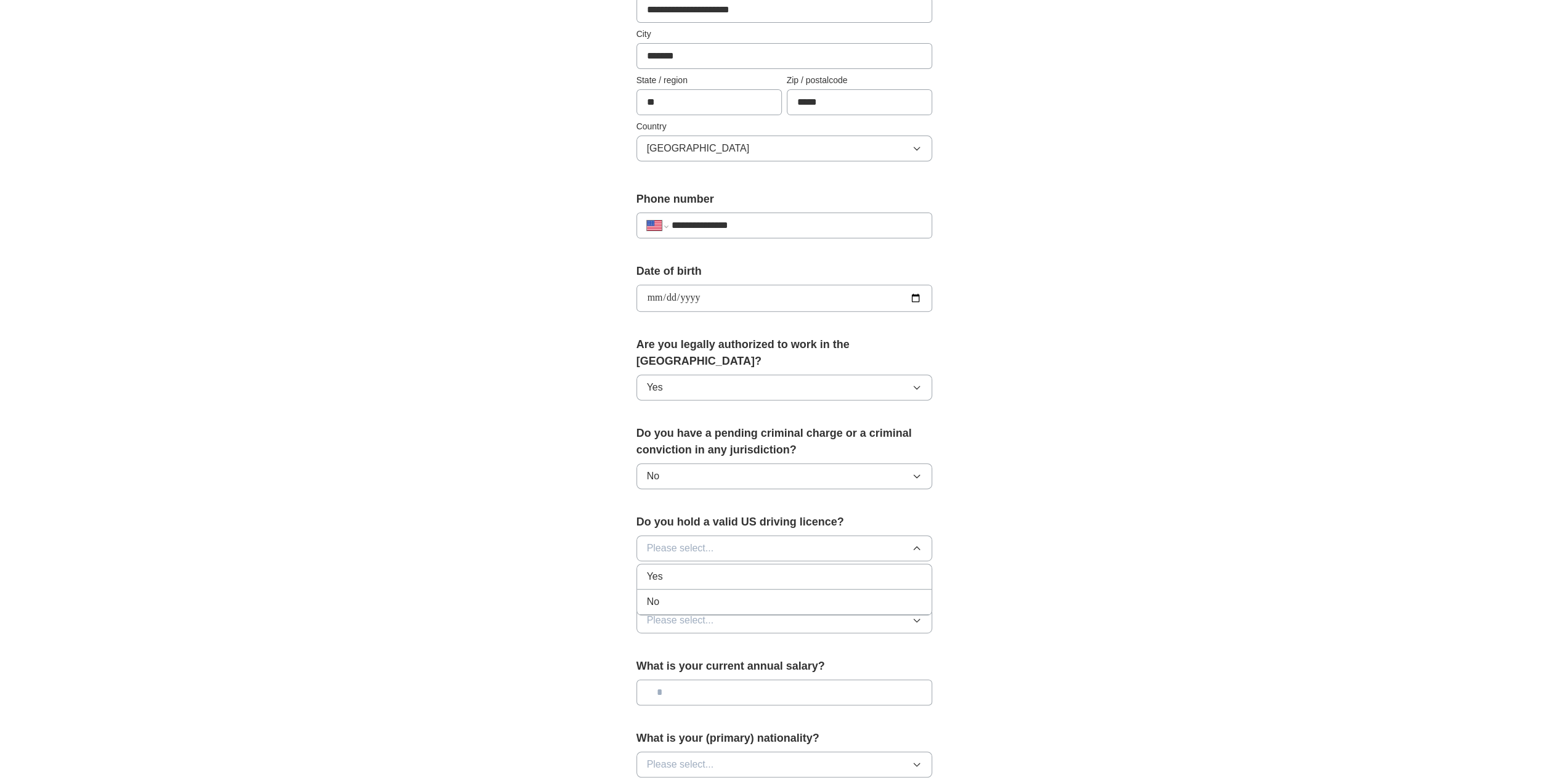
click at [671, 569] on div "Yes" at bounding box center [785, 577] width 275 height 15
click at [711, 613] on span "Please select..." at bounding box center [681, 620] width 67 height 15
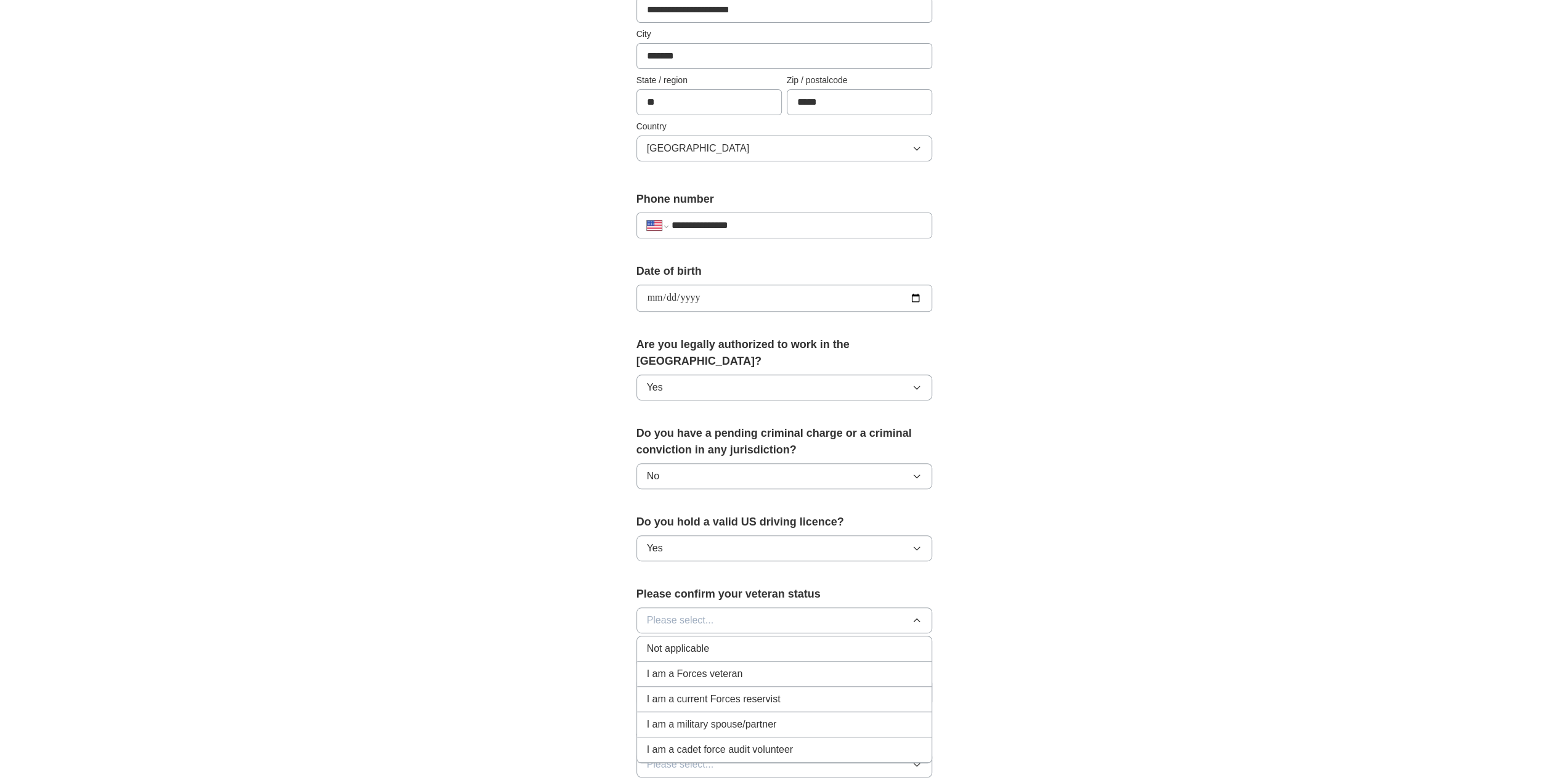
click at [700, 641] on span "Not applicable" at bounding box center [679, 649] width 63 height 15
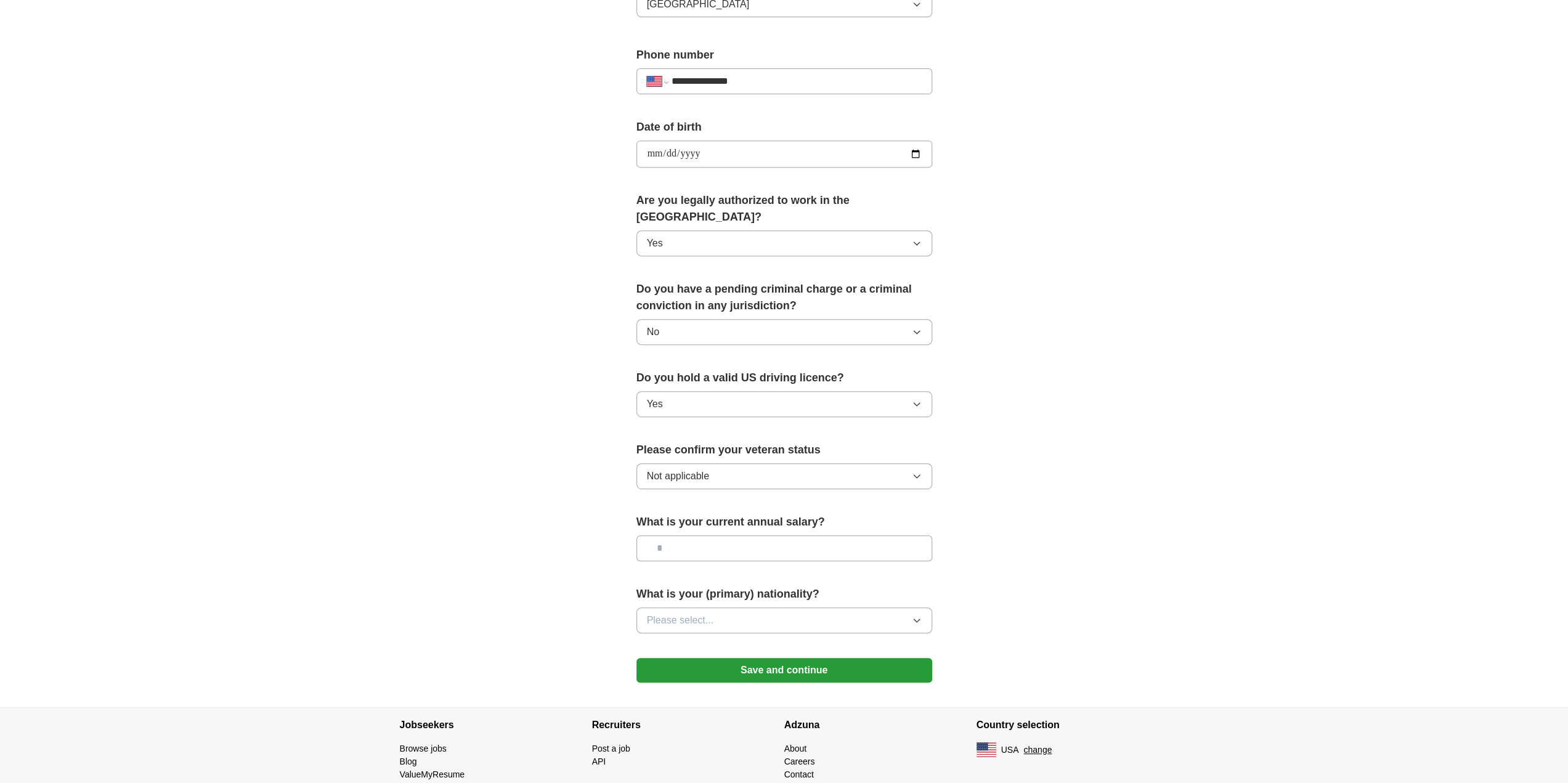
scroll to position [478, 0]
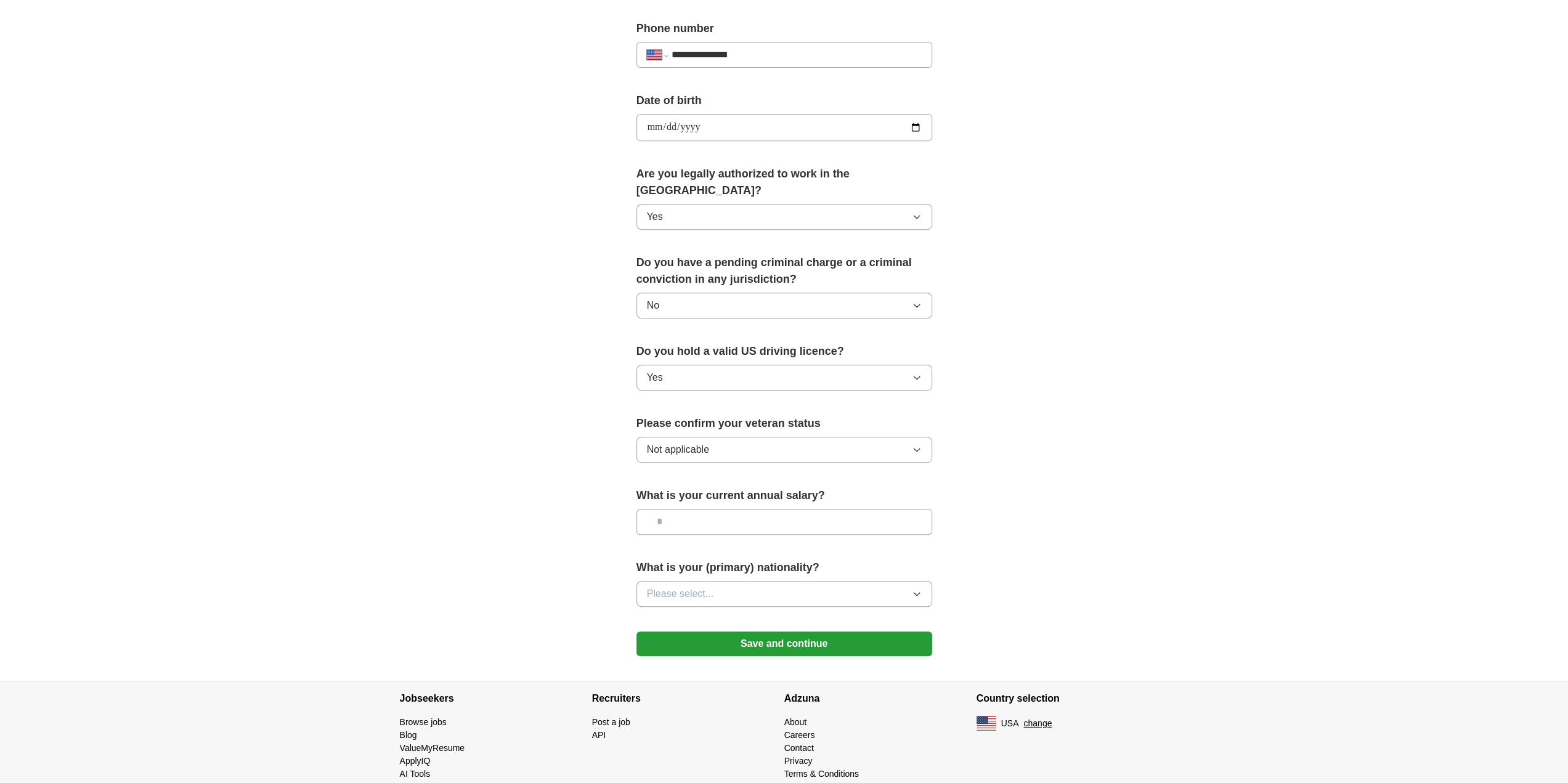
click at [727, 509] on input "text" at bounding box center [784, 522] width 296 height 26
type input "********"
click at [791, 581] on button "Please select..." at bounding box center [784, 594] width 296 height 26
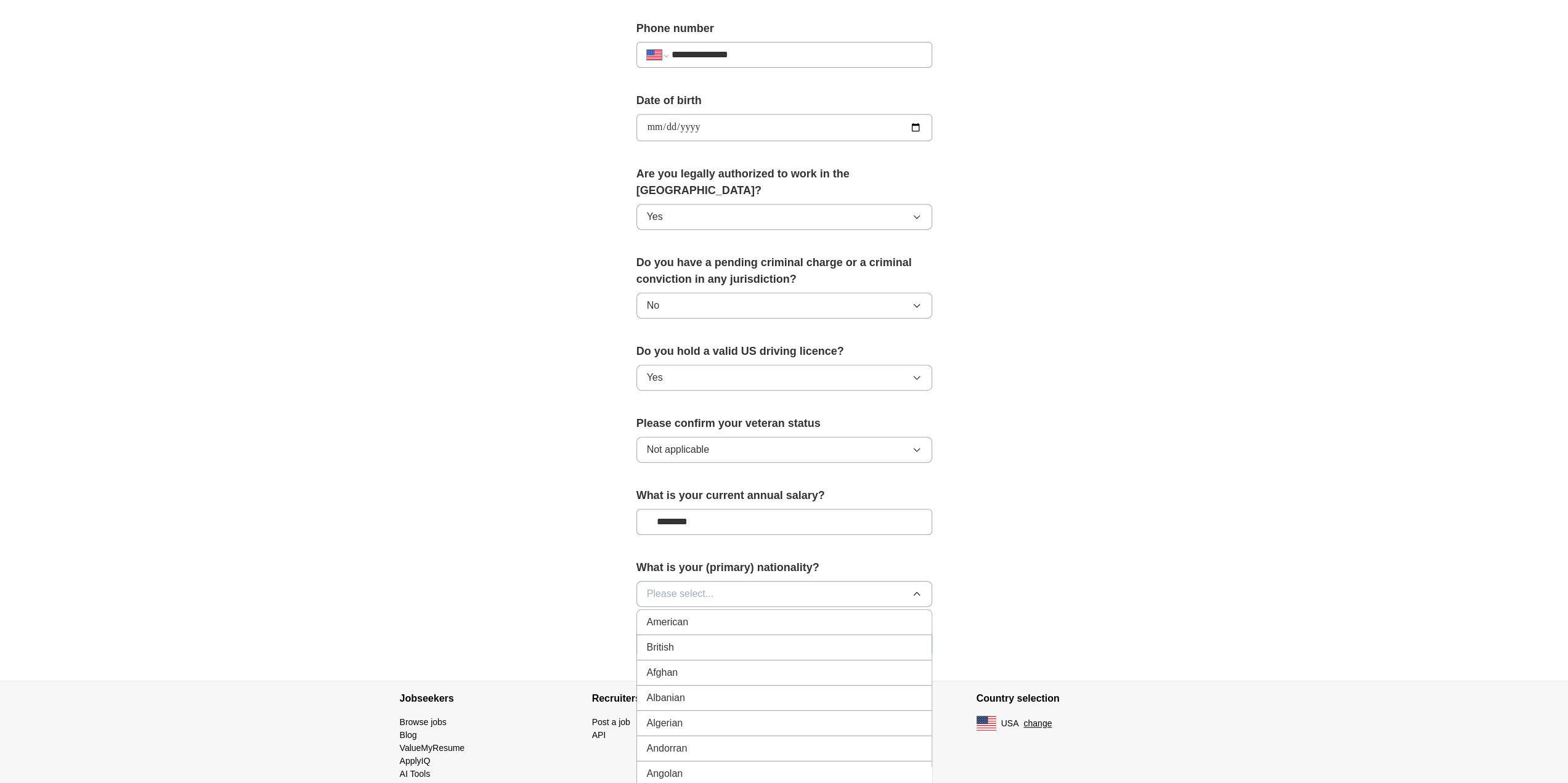
click at [724, 614] on div "American" at bounding box center [785, 622] width 275 height 15
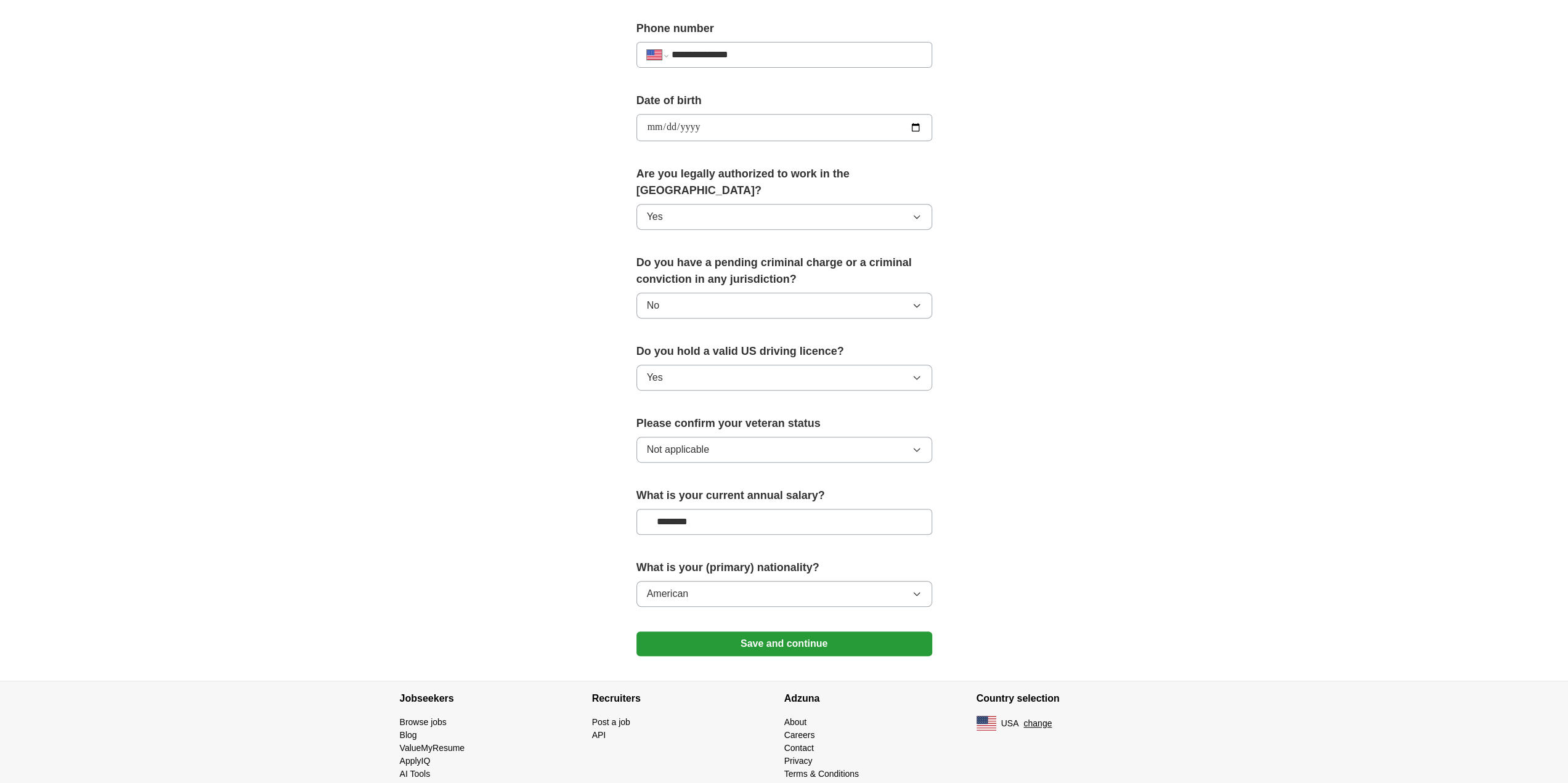
click at [766, 631] on button "Save and continue" at bounding box center [784, 643] width 296 height 25
